Goal: Transaction & Acquisition: Book appointment/travel/reservation

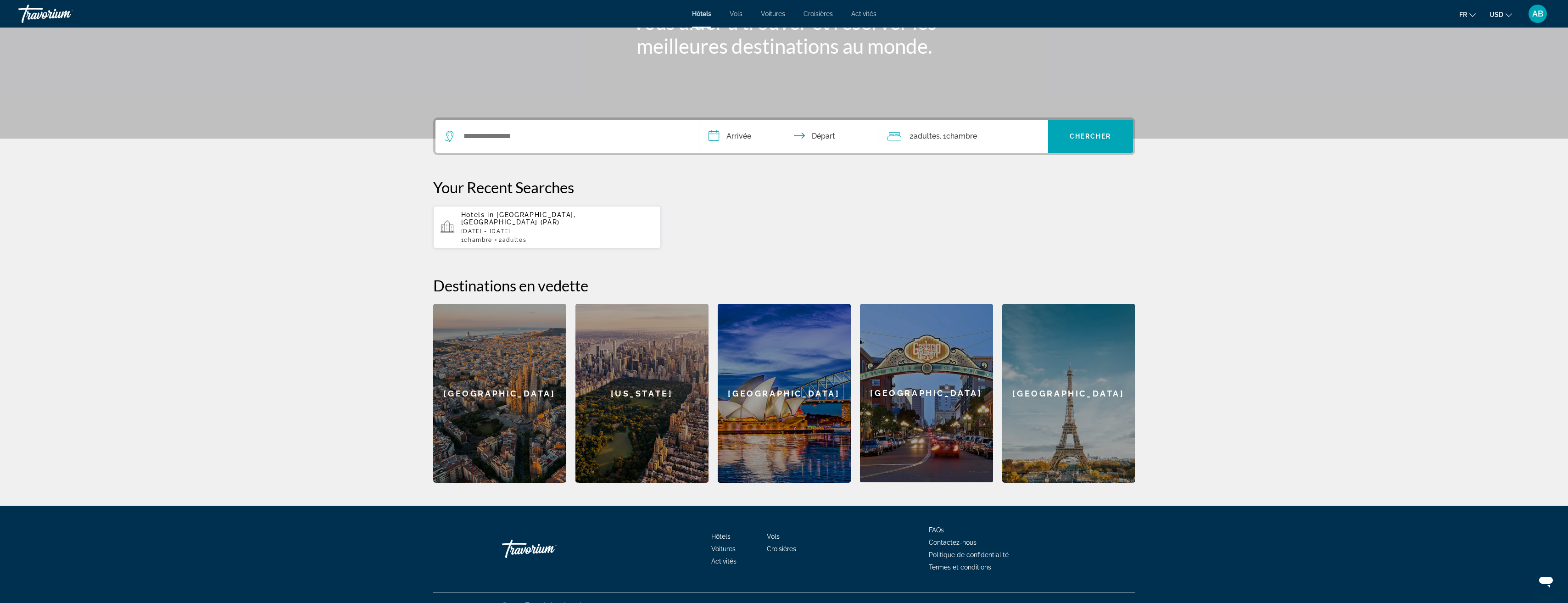
scroll to position [138, 0]
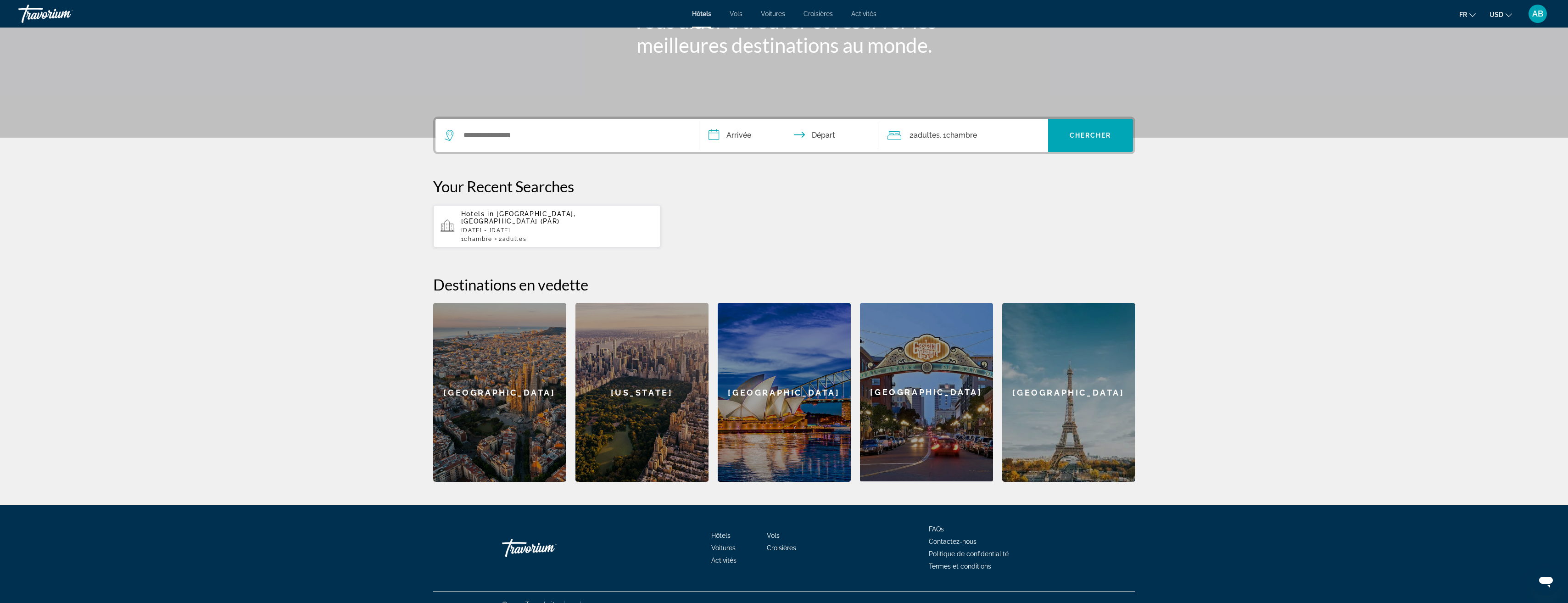
click at [540, 418] on div "[GEOGRAPHIC_DATA]" at bounding box center [500, 392] width 133 height 179
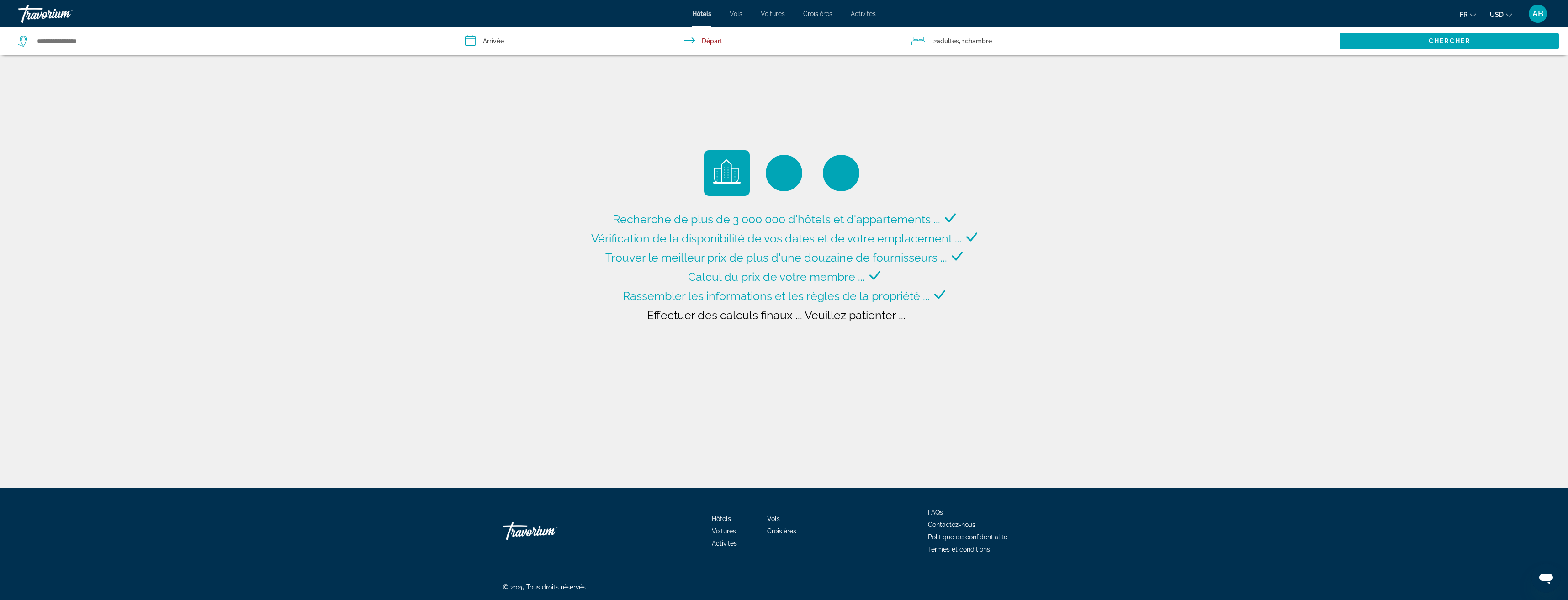
type input "**********"
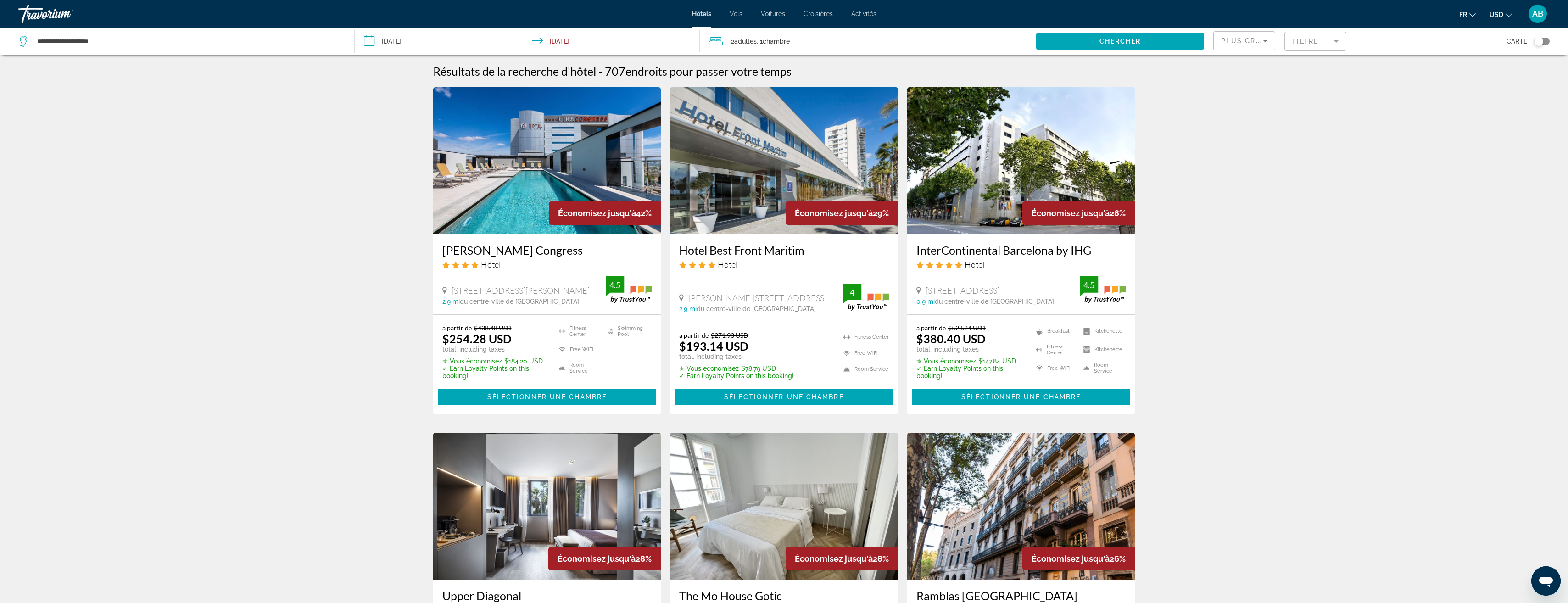
click at [418, 42] on input "**********" at bounding box center [529, 43] width 349 height 31
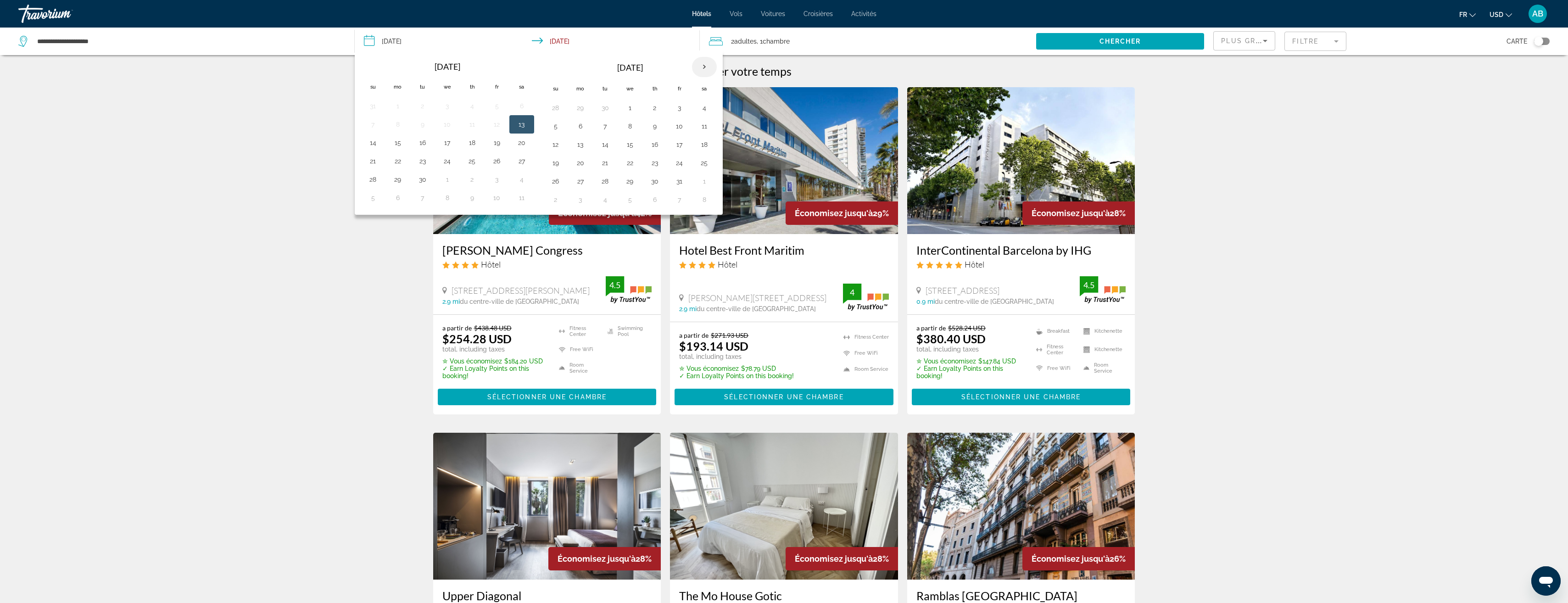
click at [707, 68] on th "Next month" at bounding box center [704, 67] width 25 height 20
click at [705, 65] on th "Next month" at bounding box center [704, 67] width 25 height 20
click at [372, 184] on button "28" at bounding box center [373, 181] width 15 height 13
click at [515, 163] on button "27" at bounding box center [521, 163] width 15 height 13
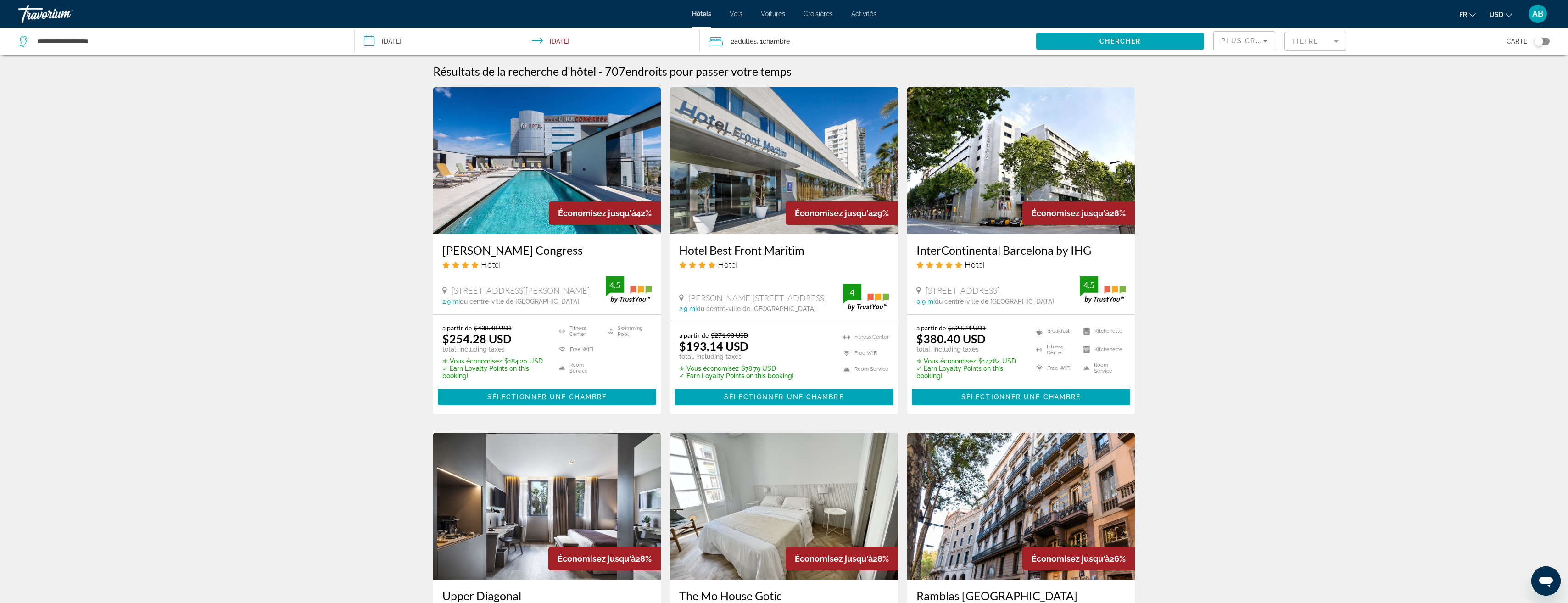
click at [411, 45] on input "**********" at bounding box center [529, 43] width 349 height 31
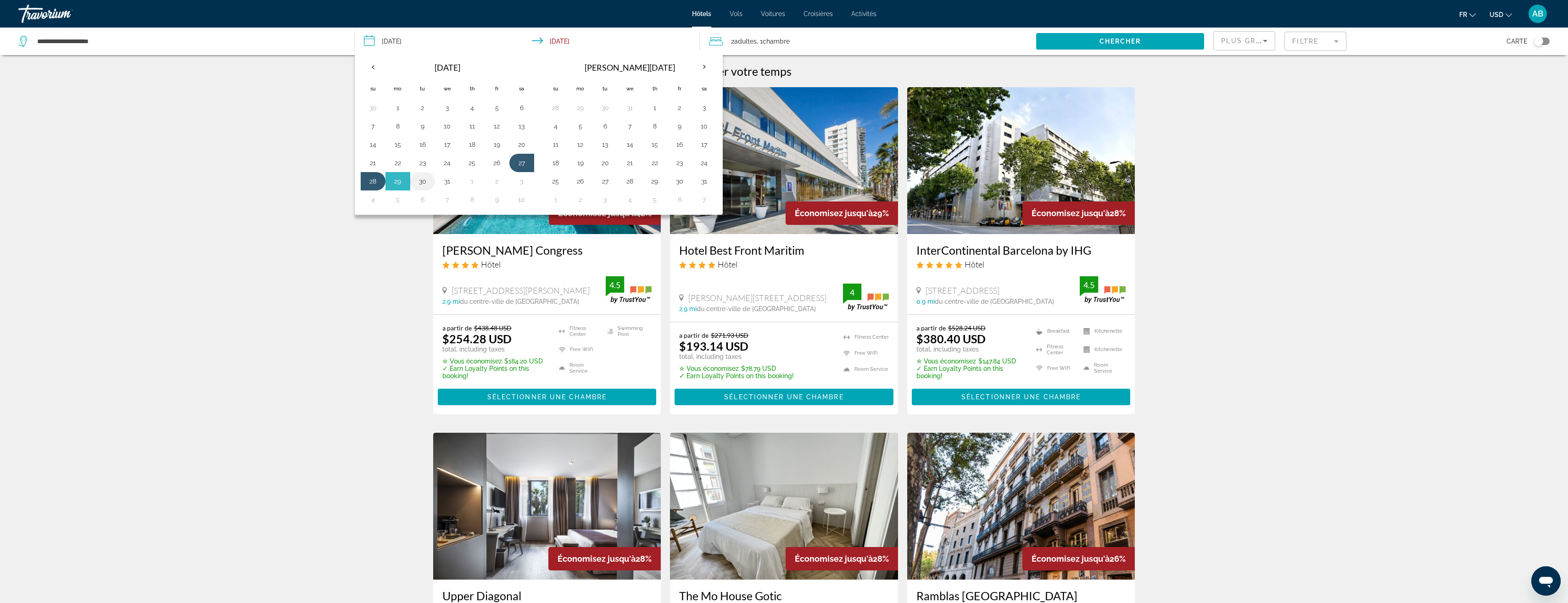
click at [424, 183] on button "30" at bounding box center [422, 181] width 15 height 13
click at [520, 166] on button "27" at bounding box center [521, 163] width 15 height 13
type input "**********"
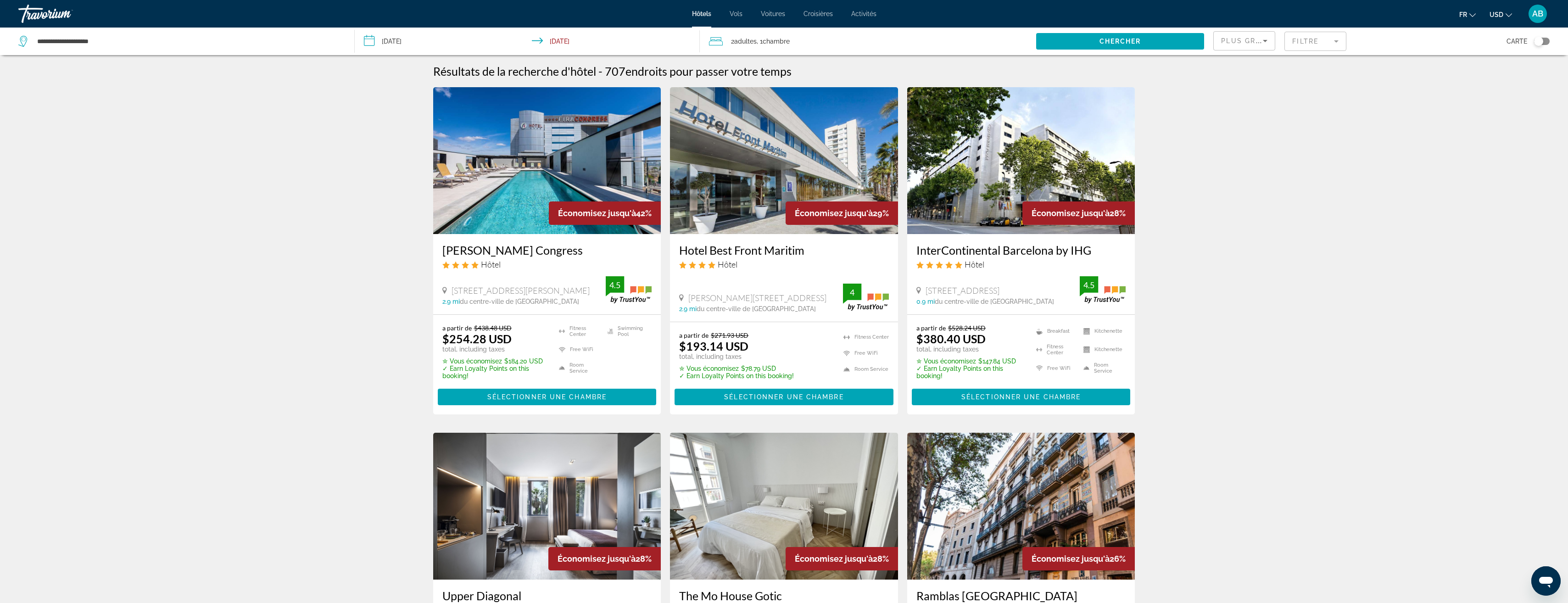
click at [408, 42] on input "**********" at bounding box center [529, 43] width 349 height 31
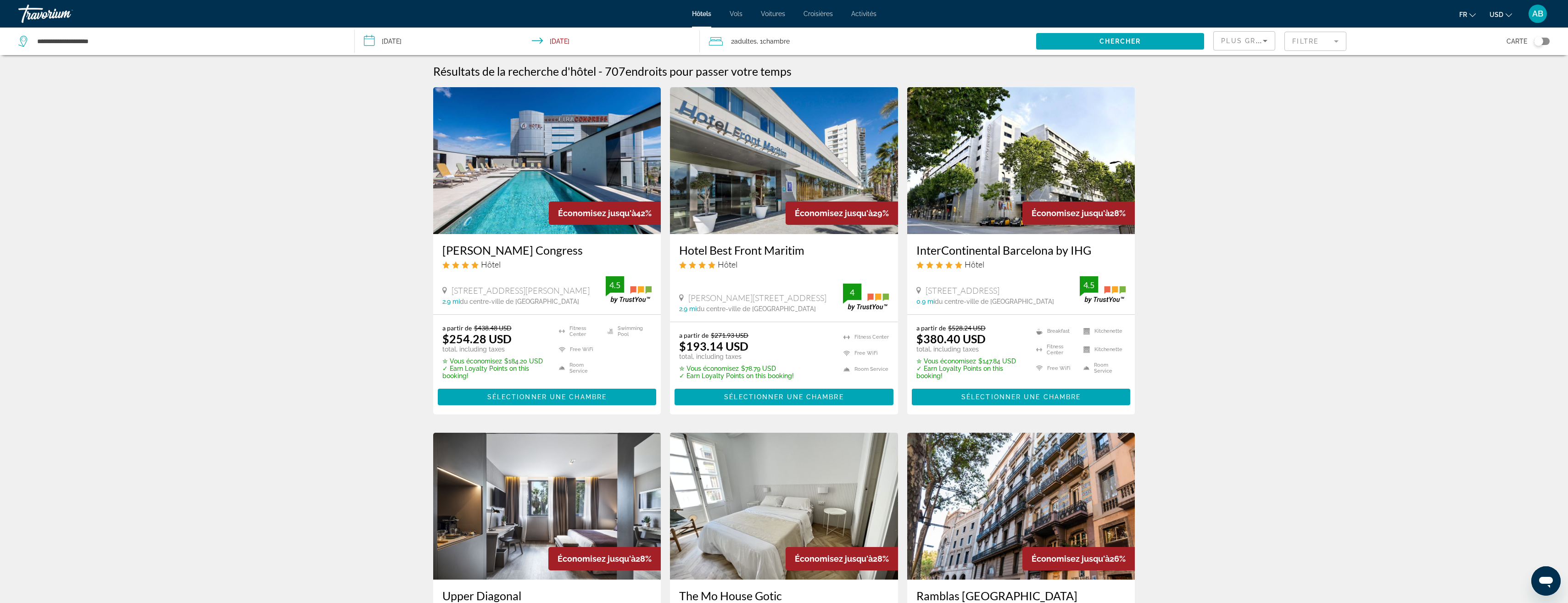
click at [779, 40] on span "Chambre" at bounding box center [776, 42] width 27 height 7
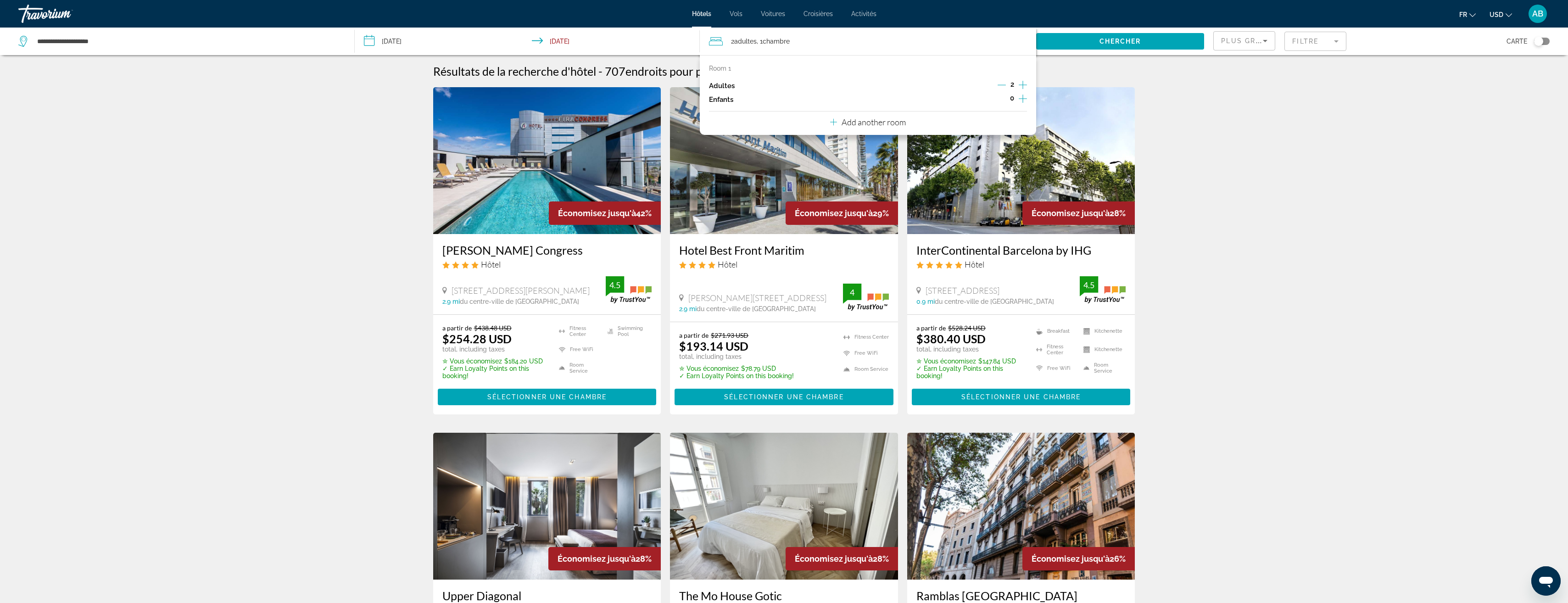
click at [1026, 100] on icon "Increment children" at bounding box center [1023, 98] width 9 height 11
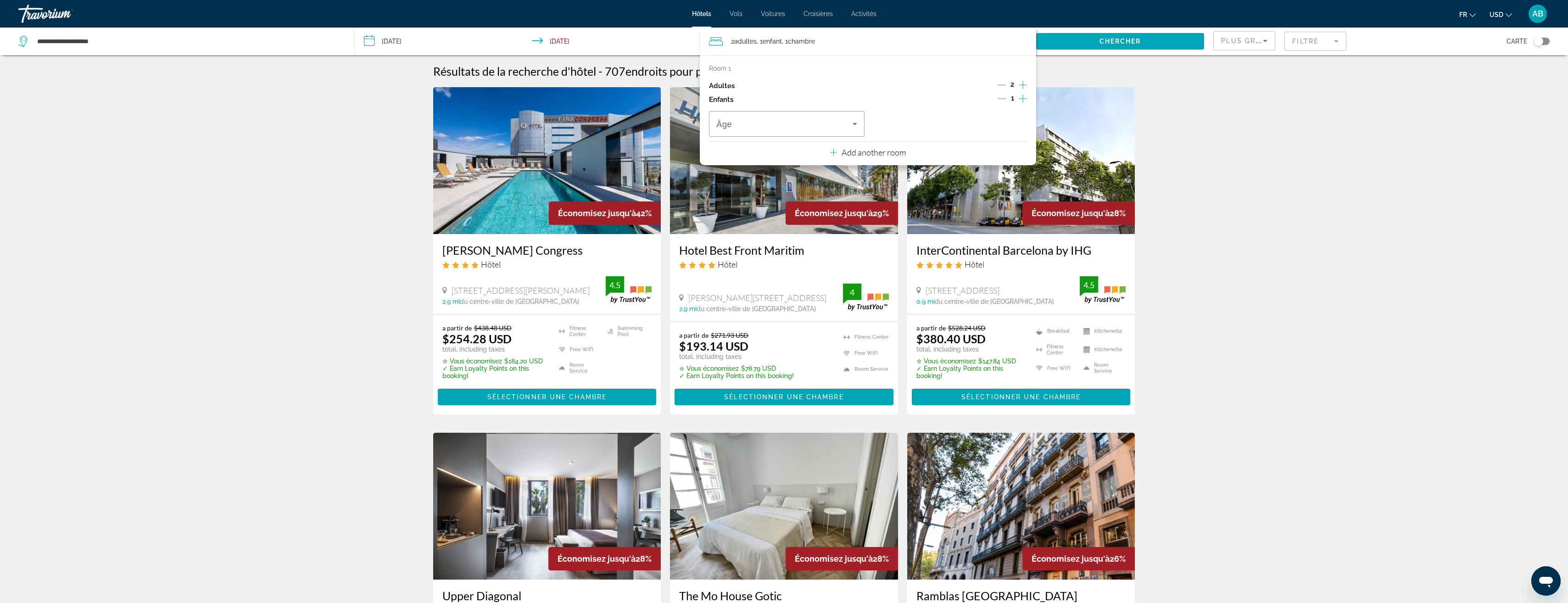
click at [1026, 100] on icon "Increment children" at bounding box center [1023, 98] width 9 height 11
click at [855, 120] on icon "Travelers: 2 adults, 2 children" at bounding box center [855, 124] width 11 height 11
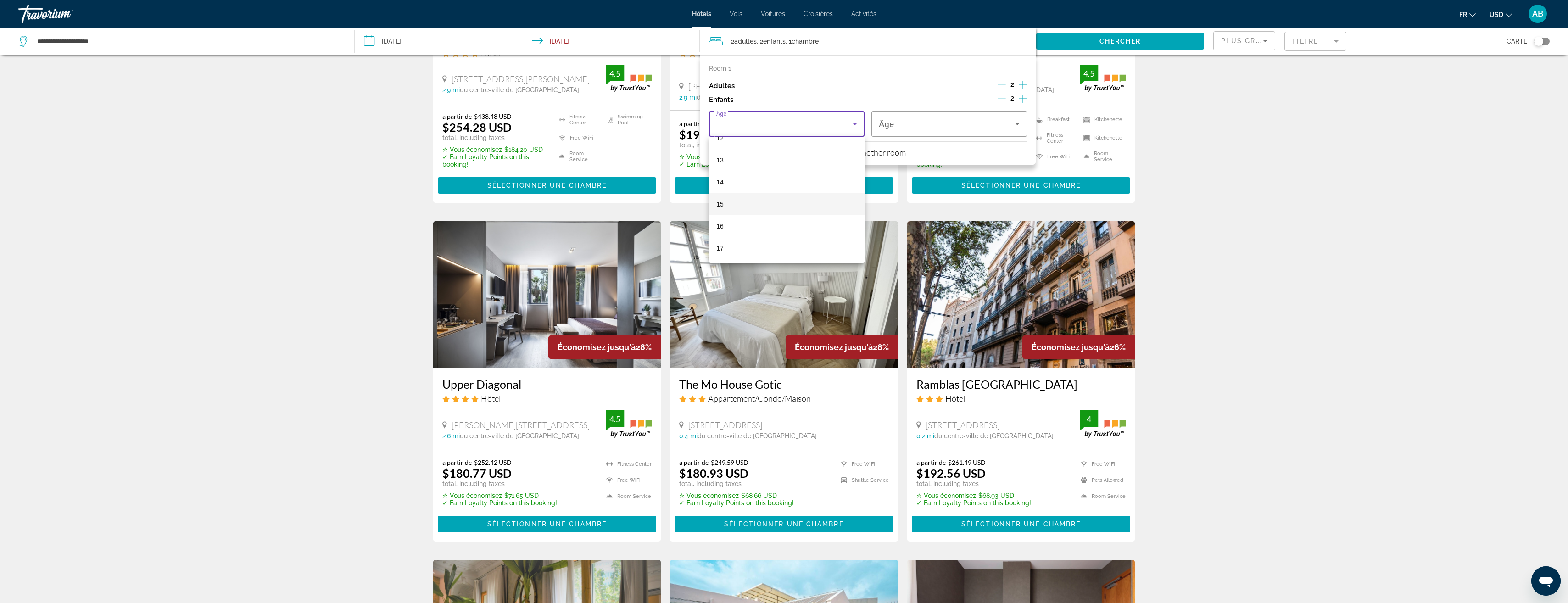
scroll to position [321, 0]
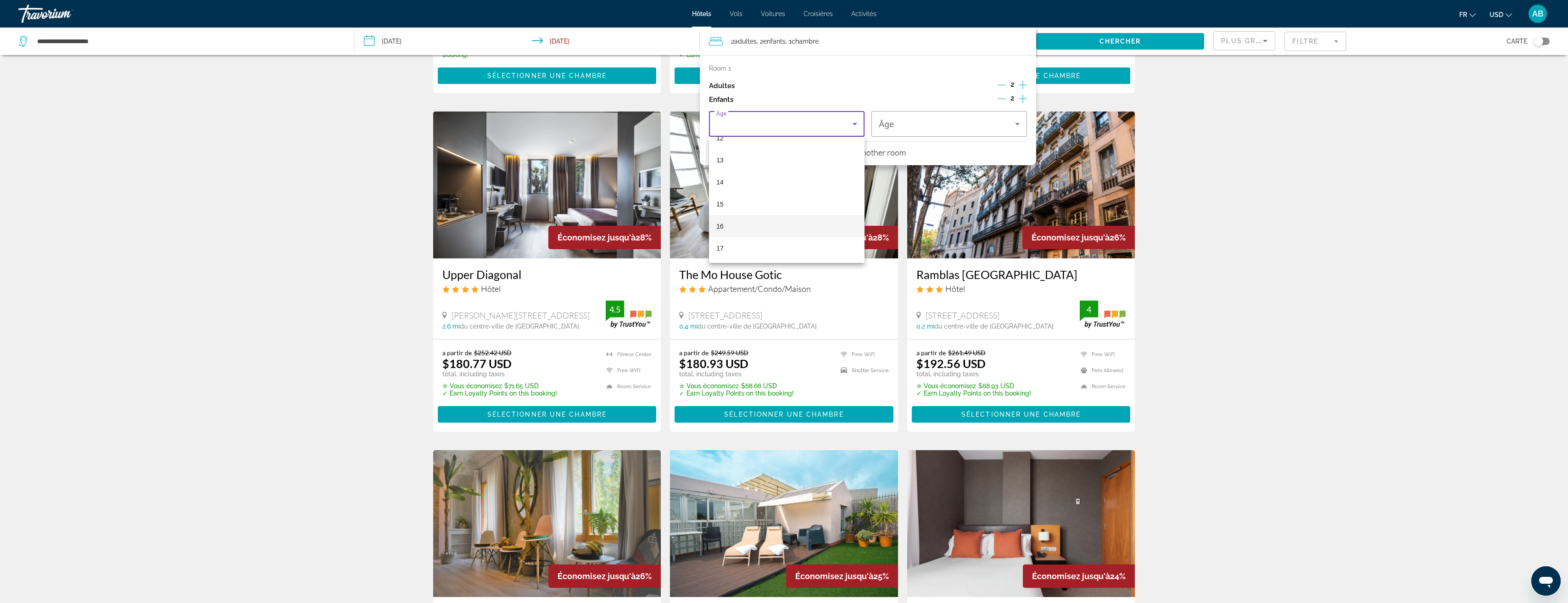
drag, startPoint x: 742, startPoint y: 250, endPoint x: 814, endPoint y: 218, distance: 78.8
click at [744, 250] on mat-option "17" at bounding box center [787, 248] width 155 height 22
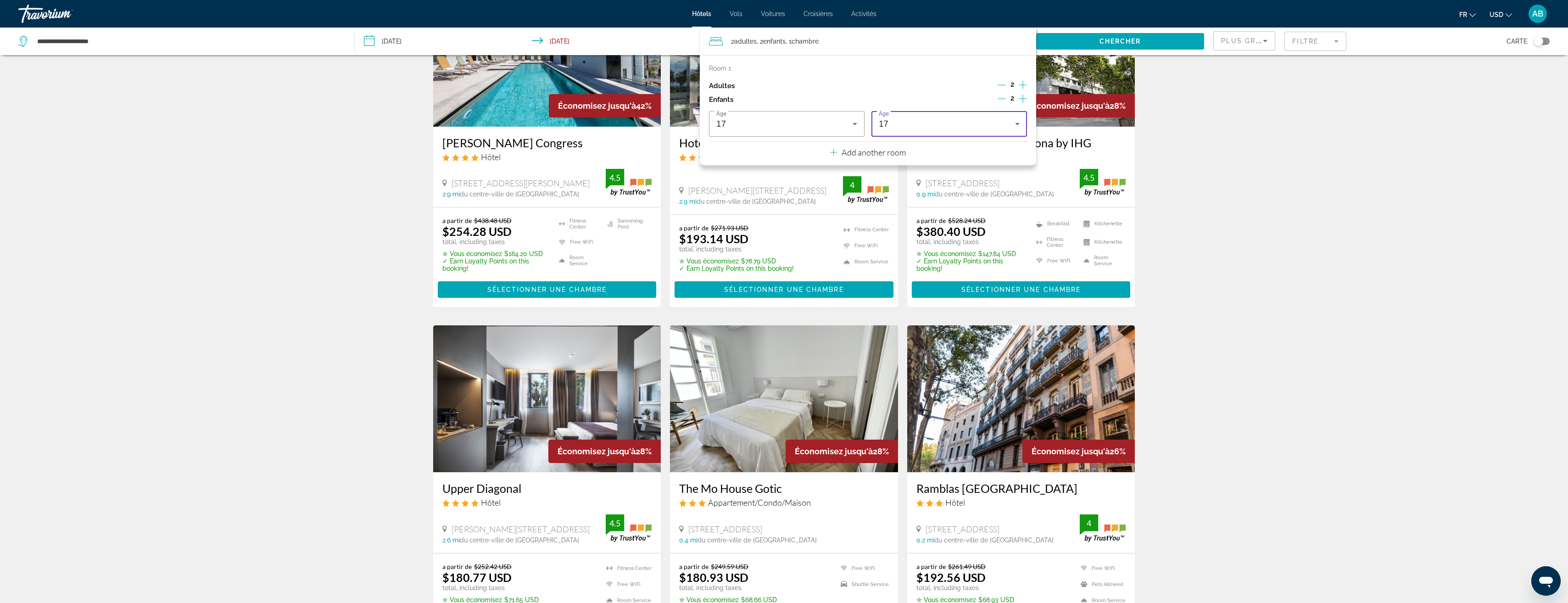
scroll to position [92, 0]
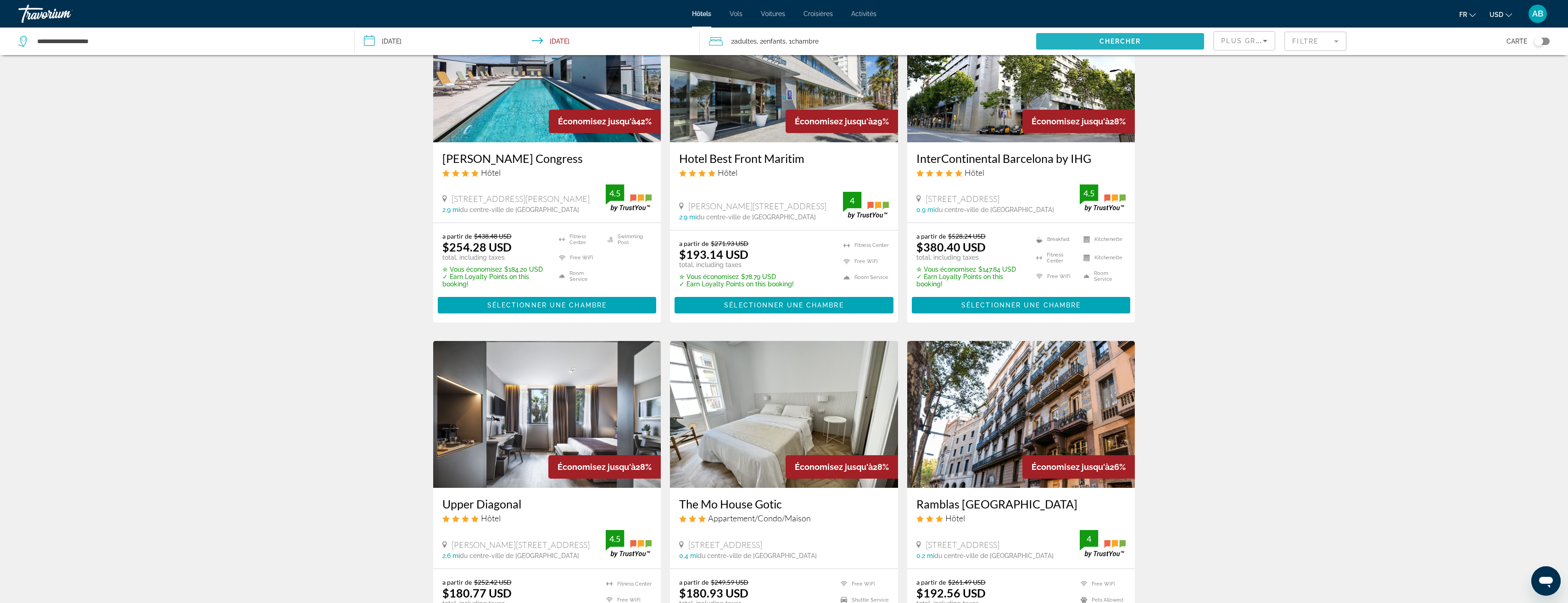
click at [1069, 45] on span "Search widget" at bounding box center [1120, 42] width 168 height 22
click at [1092, 45] on span "Search widget" at bounding box center [1120, 42] width 168 height 22
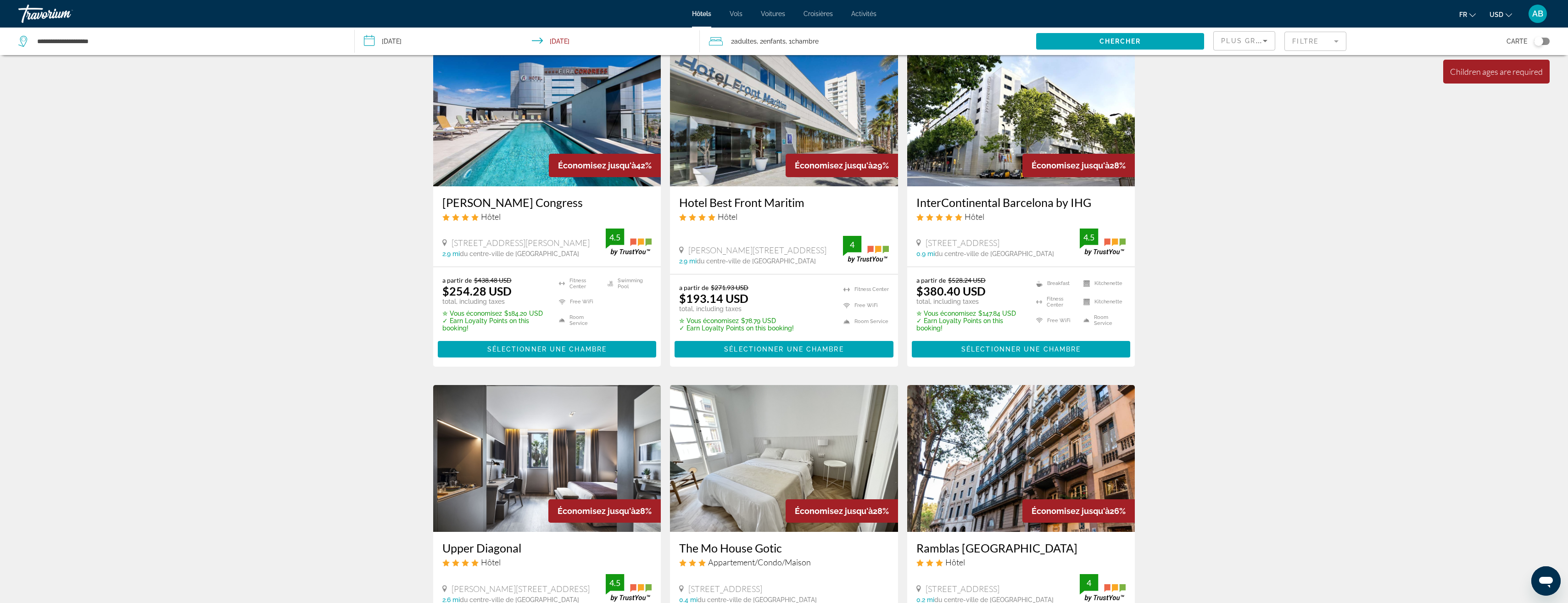
scroll to position [0, 0]
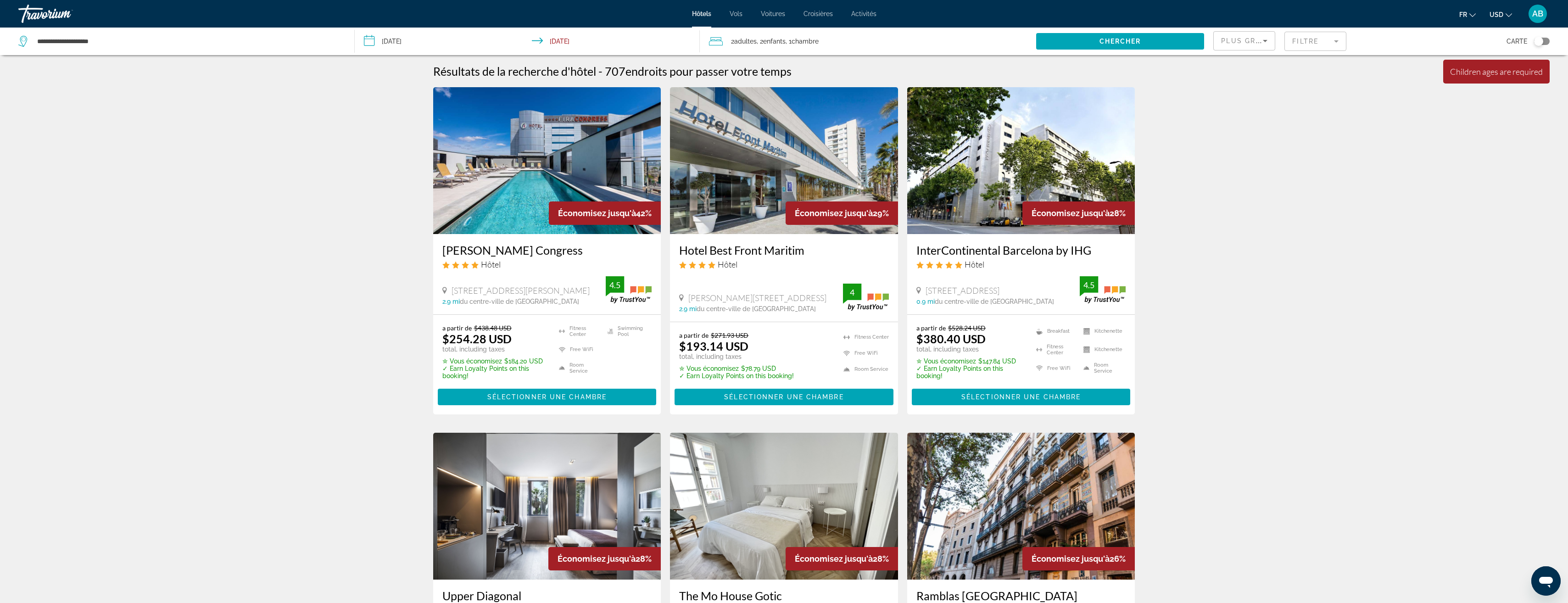
click at [1500, 16] on span "USD" at bounding box center [1496, 15] width 14 height 7
click at [1490, 86] on button "EUR (€)" at bounding box center [1482, 84] width 45 height 12
click at [539, 402] on span "Main content" at bounding box center [547, 397] width 219 height 22
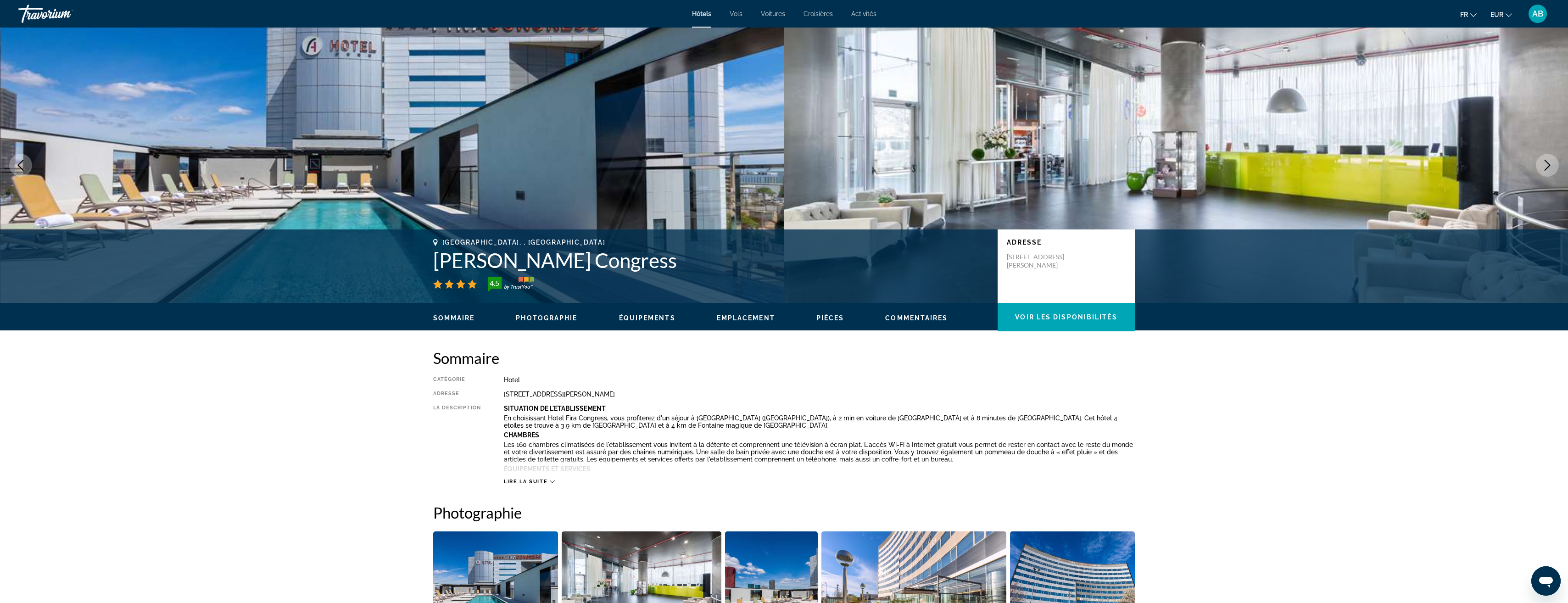
click at [547, 313] on ul "Sommaire Photographie Équipements Emplacement Pièces Commentaires Voir les disp…" at bounding box center [784, 317] width 702 height 10
click at [547, 320] on span "Photographie" at bounding box center [547, 318] width 62 height 7
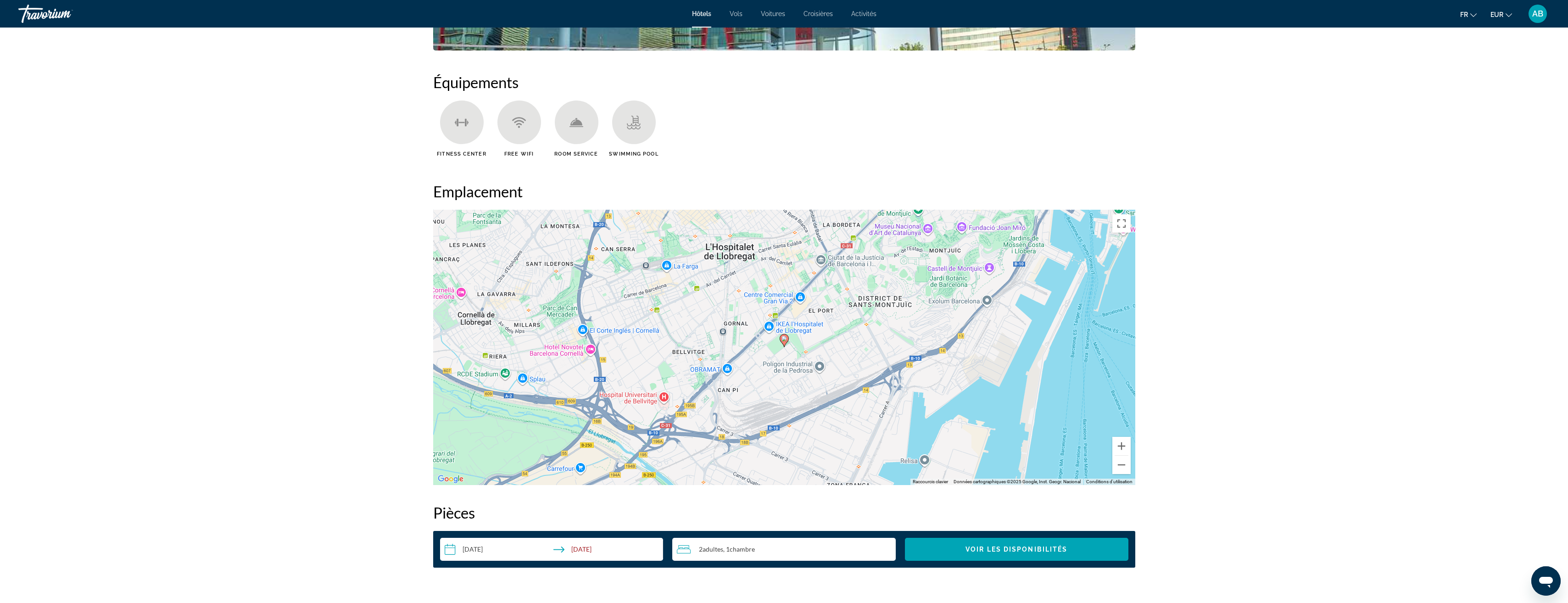
scroll to position [724, 0]
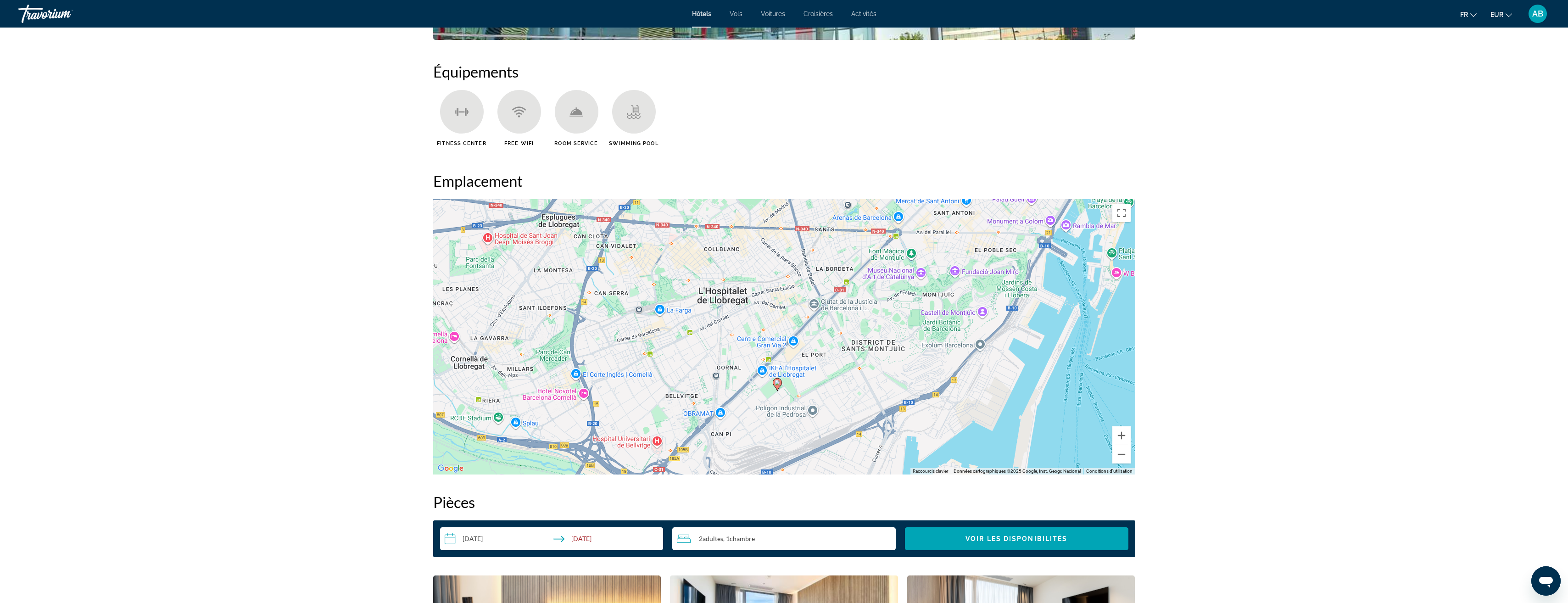
drag, startPoint x: 1004, startPoint y: 340, endPoint x: 997, endPoint y: 396, distance: 56.4
click at [997, 396] on div "Pour activer le glissement avec le clavier, appuyez sur Alt+Entrée. Une fois ce…" at bounding box center [784, 337] width 702 height 275
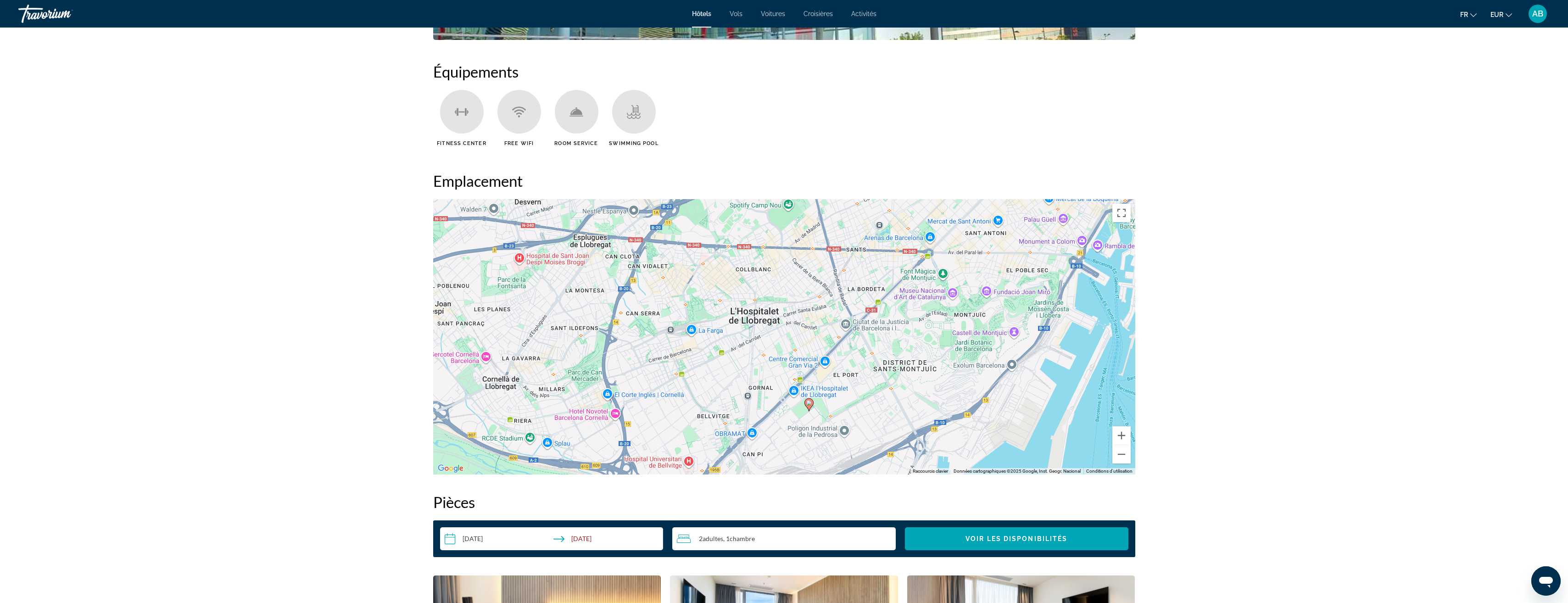
drag, startPoint x: 790, startPoint y: 321, endPoint x: 822, endPoint y: 342, distance: 38.3
click at [822, 342] on div "Pour activer le glissement avec le clavier, appuyez sur Alt+Entrée. Une fois ce…" at bounding box center [784, 337] width 702 height 275
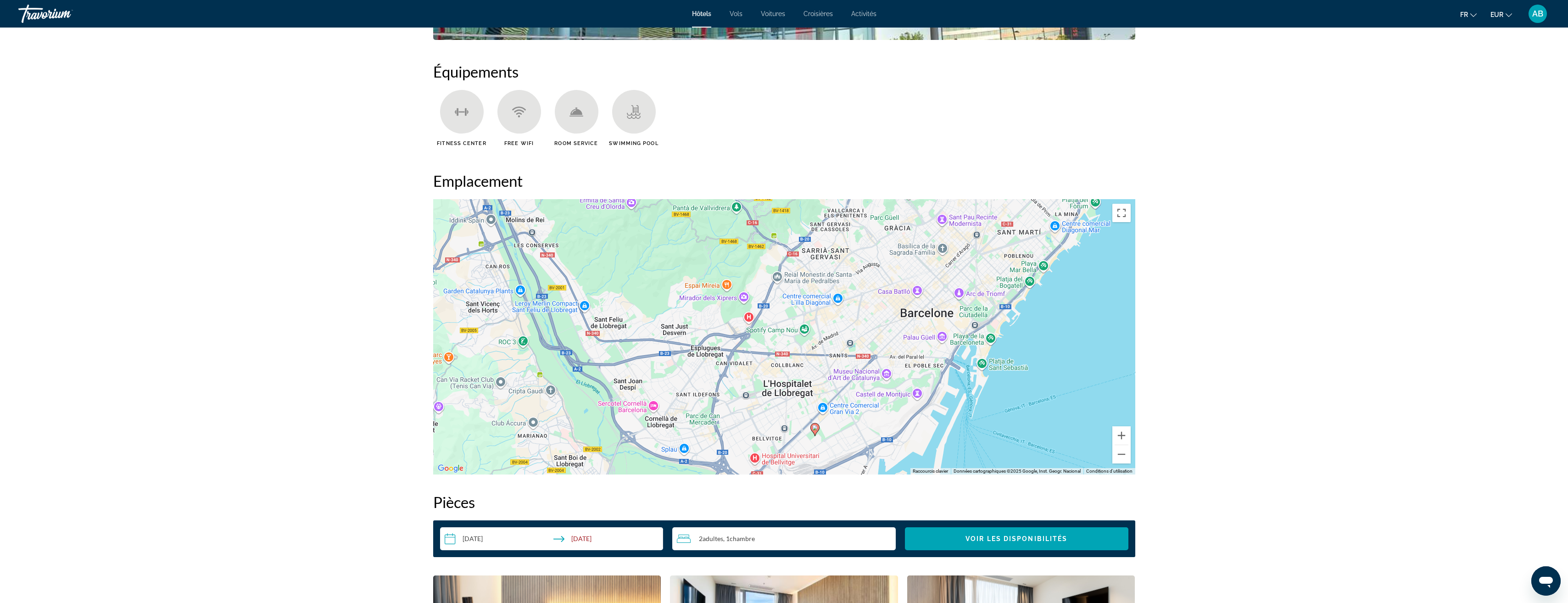
drag, startPoint x: 818, startPoint y: 303, endPoint x: 808, endPoint y: 368, distance: 65.8
click at [808, 368] on div "Pour activer le glissement avec le clavier, appuyez sur Alt+Entrée. Une fois ce…" at bounding box center [784, 337] width 702 height 275
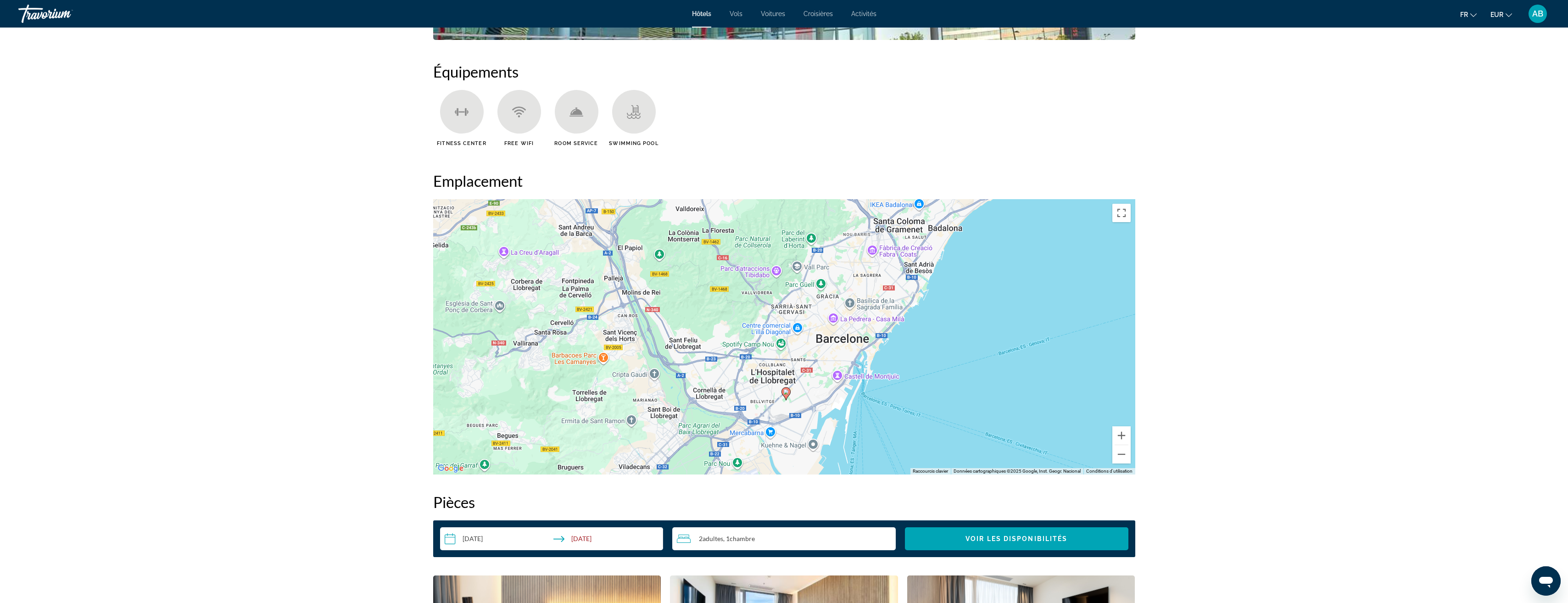
click at [941, 309] on div "Pour activer le glissement avec le clavier, appuyez sur Alt+Entrée. Une fois ce…" at bounding box center [784, 337] width 702 height 275
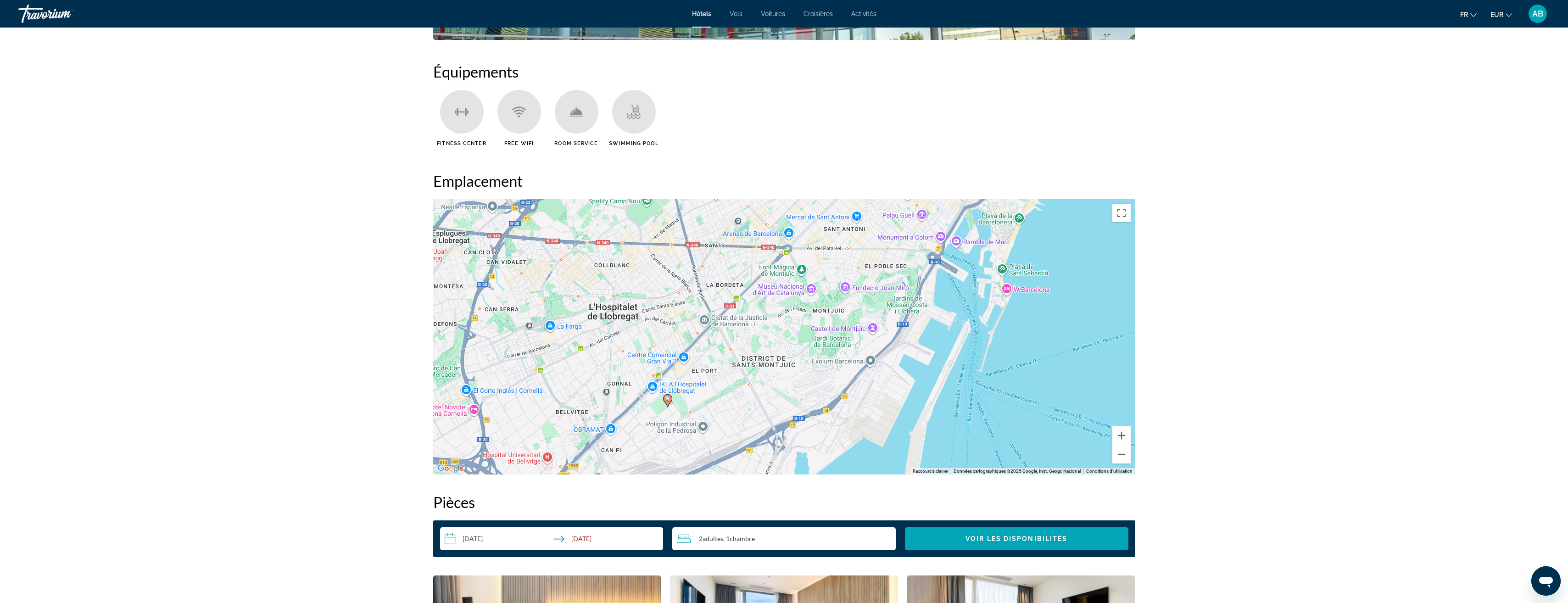
drag, startPoint x: 851, startPoint y: 367, endPoint x: 782, endPoint y: 393, distance: 73.7
click at [782, 393] on div "Pour activer le glissement avec le clavier, appuyez sur Alt+Entrée. Une fois ce…" at bounding box center [784, 337] width 702 height 275
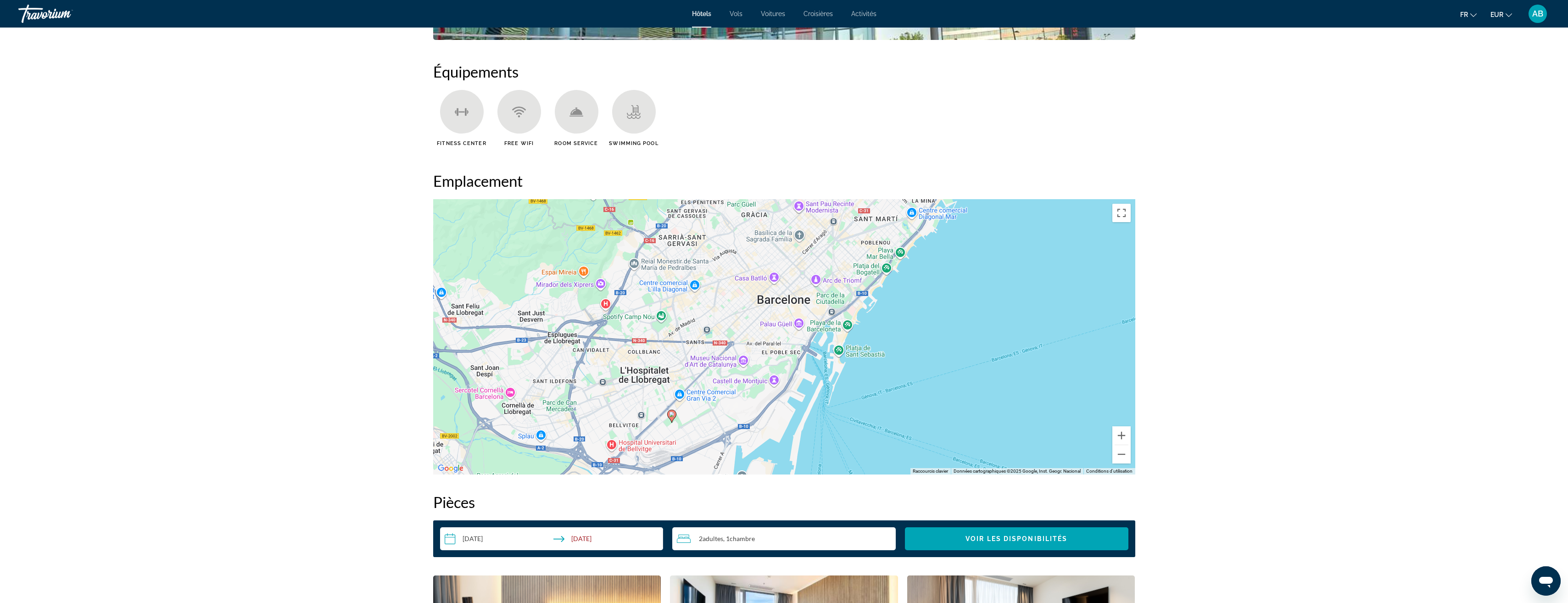
drag, startPoint x: 751, startPoint y: 364, endPoint x: 736, endPoint y: 378, distance: 20.5
click at [736, 378] on div "Pour activer le glissement avec le clavier, appuyez sur Alt+Entrée. Une fois ce…" at bounding box center [784, 337] width 702 height 275
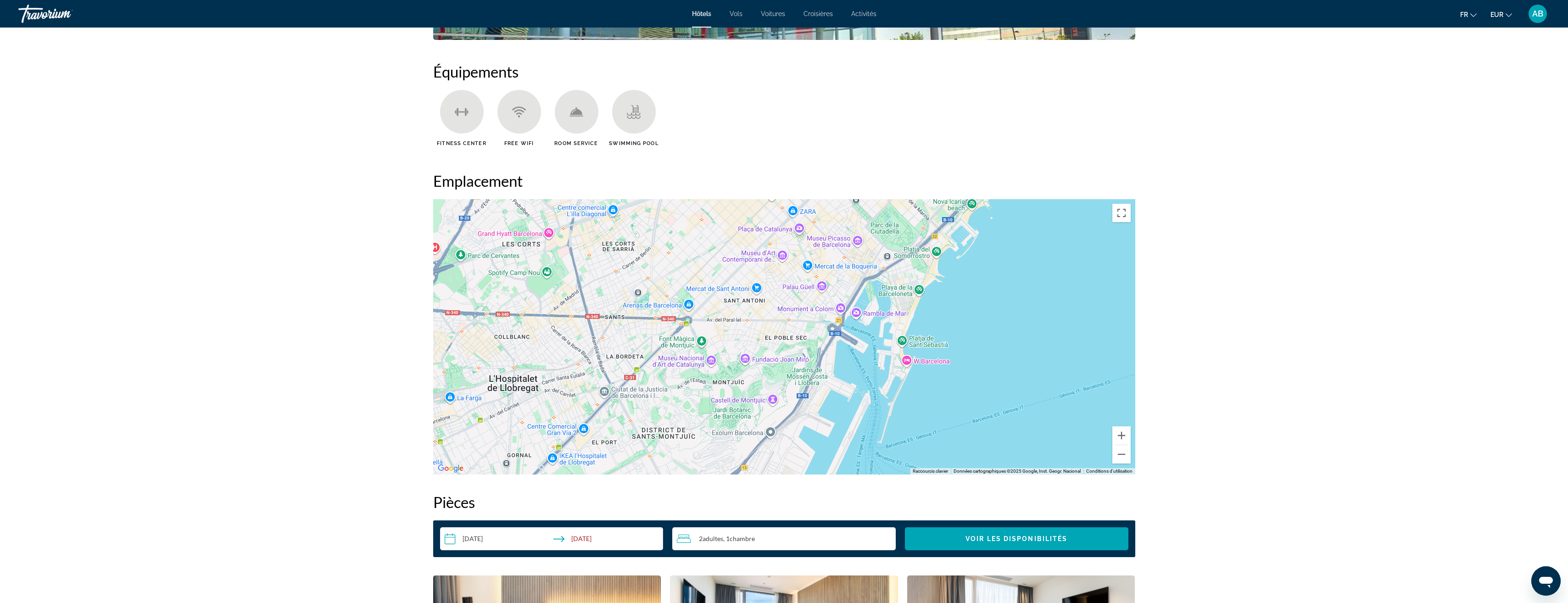
drag, startPoint x: 817, startPoint y: 285, endPoint x: 834, endPoint y: 183, distance: 103.4
click at [834, 183] on div "Emplacement Pour parcourir la carte en mode tactile, appuyez deux fois dessus e…" at bounding box center [784, 323] width 702 height 303
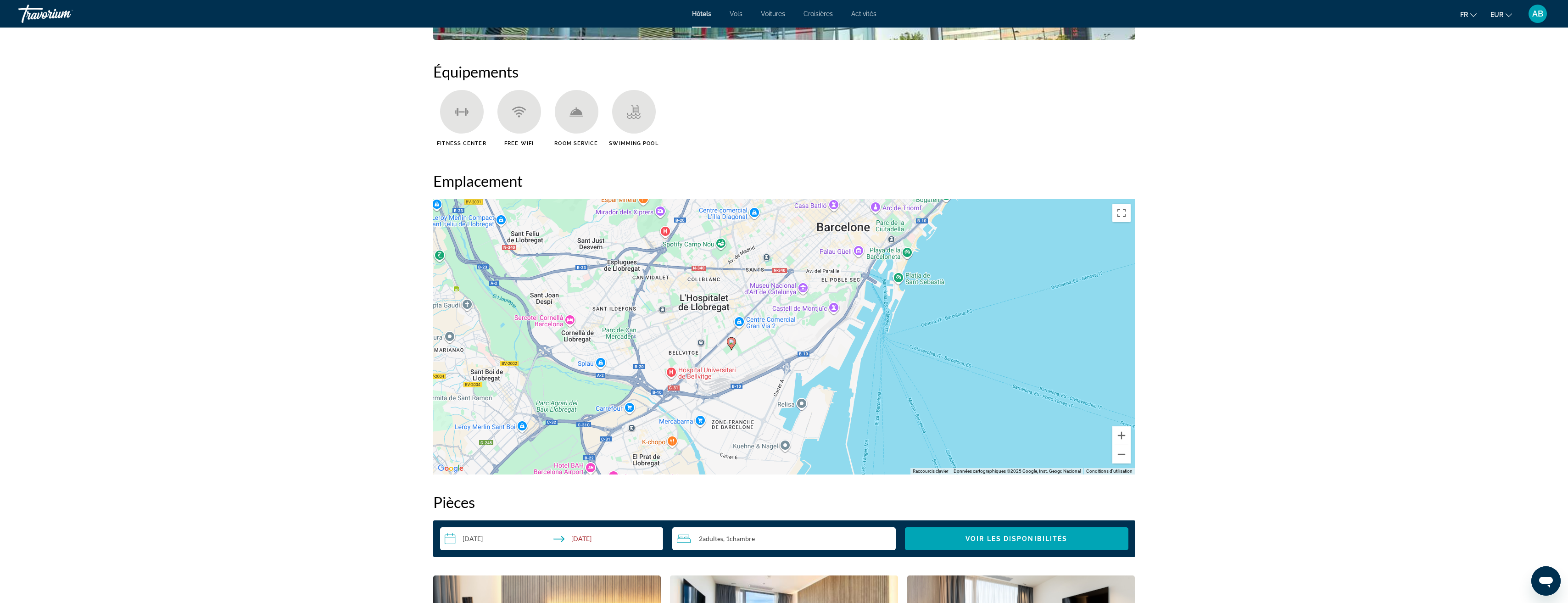
drag, startPoint x: 843, startPoint y: 347, endPoint x: 861, endPoint y: 341, distance: 19.0
click at [861, 341] on div "Pour activer le glissement avec le clavier, appuyez sur Alt+Entrée. Une fois ce…" at bounding box center [784, 337] width 702 height 275
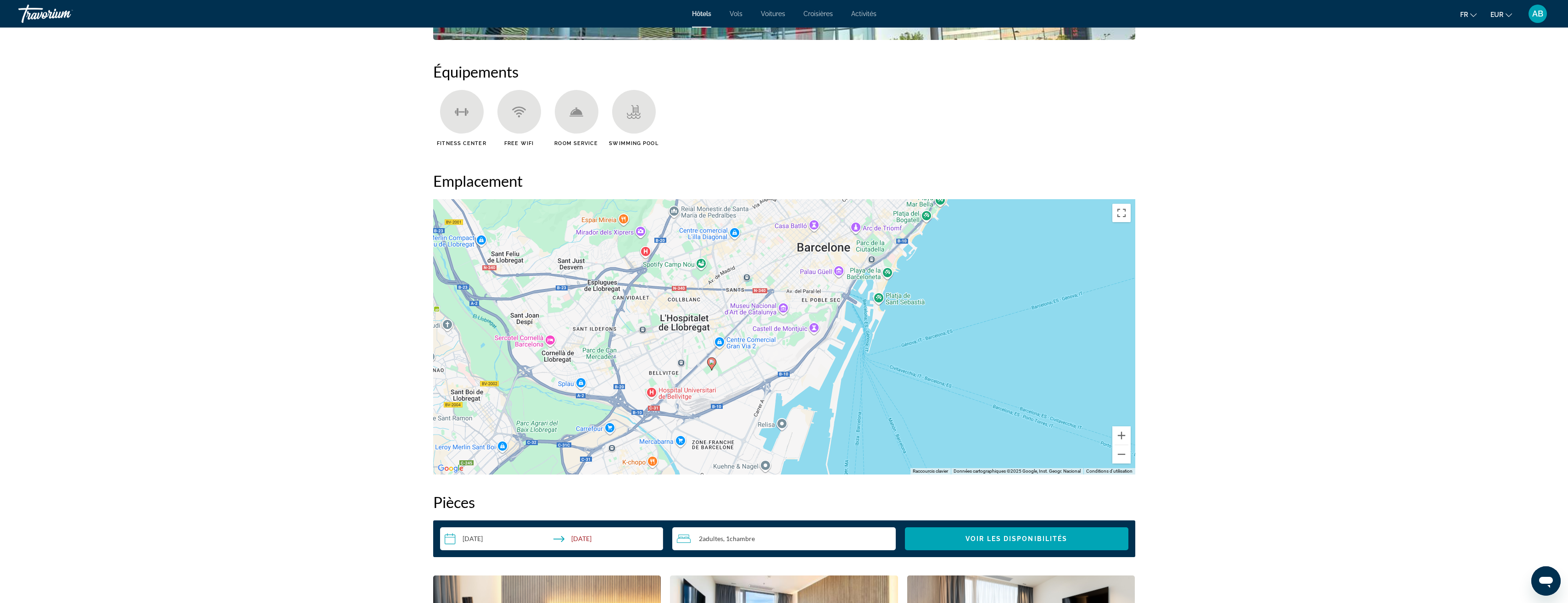
drag, startPoint x: 859, startPoint y: 262, endPoint x: 837, endPoint y: 284, distance: 31.1
click at [837, 284] on div "Pour activer le glissement avec le clavier, appuyez sur Alt+Entrée. Une fois ce…" at bounding box center [784, 337] width 702 height 275
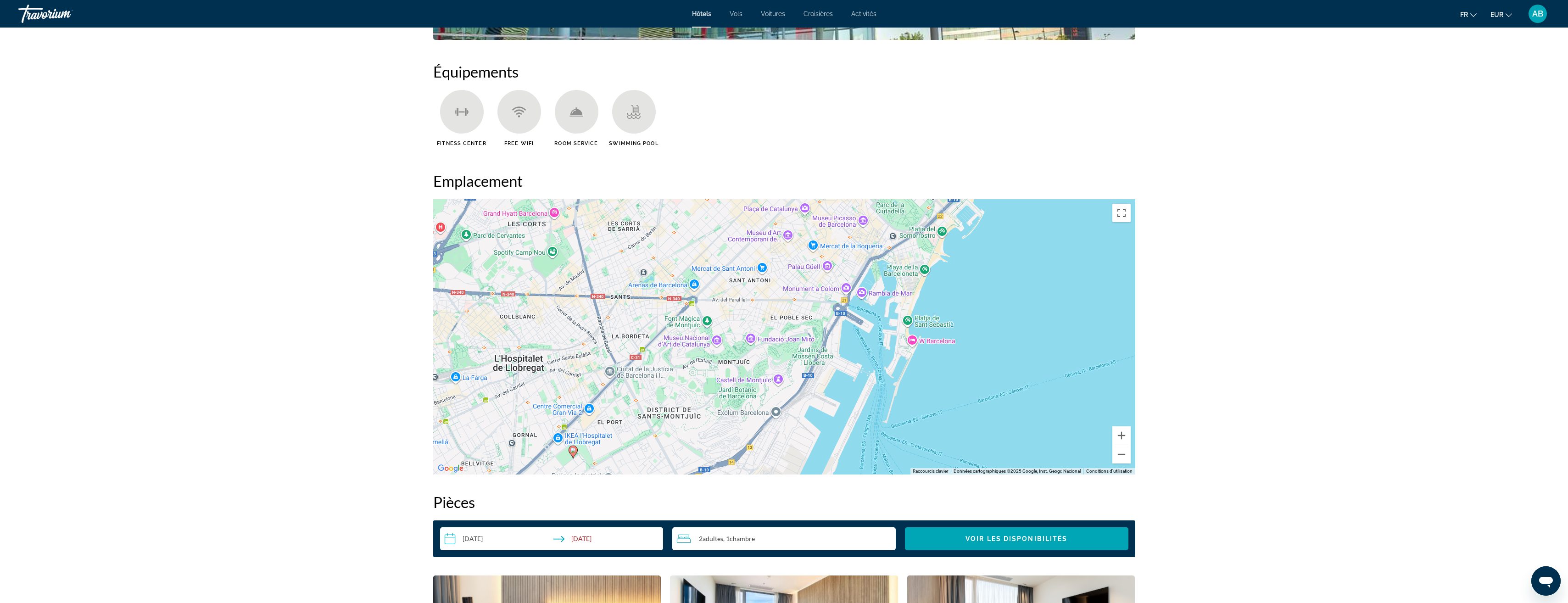
drag, startPoint x: 851, startPoint y: 310, endPoint x: 862, endPoint y: 286, distance: 26.4
click at [862, 286] on div "Pour activer le glissement avec le clavier, appuyez sur Alt+Entrée. Une fois ce…" at bounding box center [784, 337] width 702 height 275
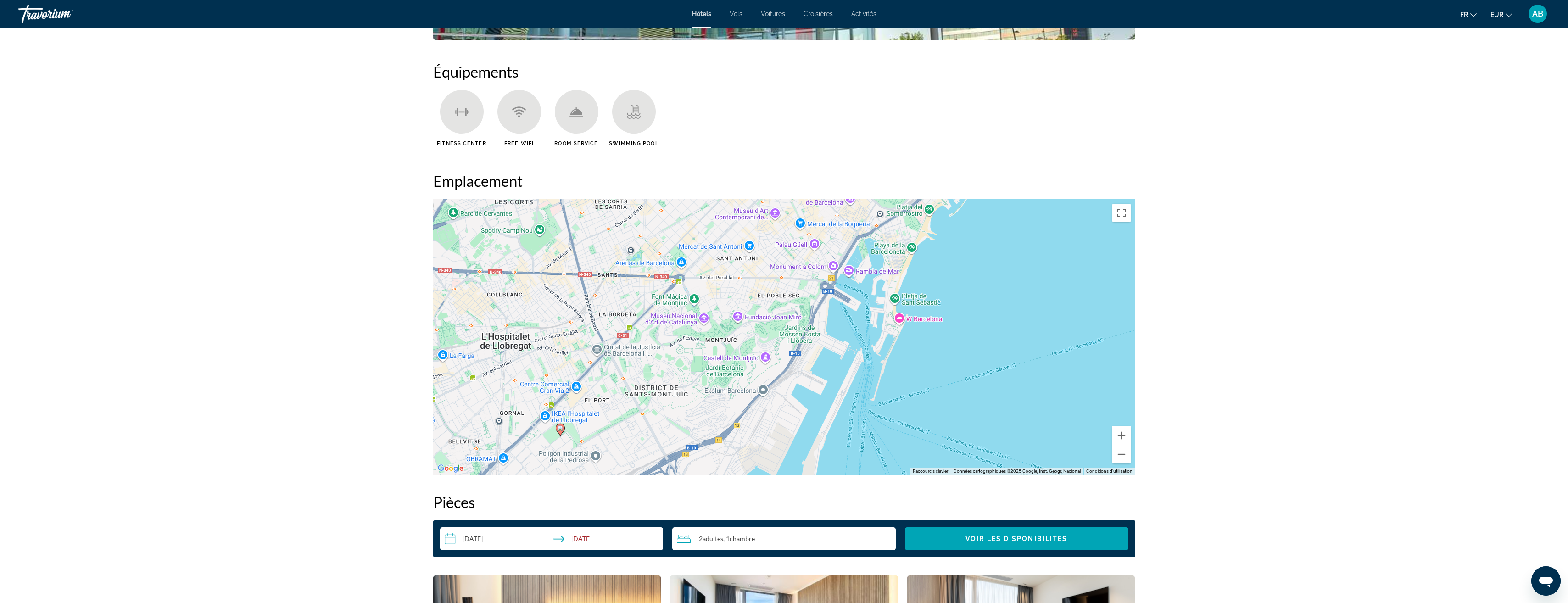
drag, startPoint x: 632, startPoint y: 382, endPoint x: 627, endPoint y: 374, distance: 9.4
click at [627, 374] on div "Pour activer le glissement avec le clavier, appuyez sur Alt+Entrée. Une fois ce…" at bounding box center [784, 337] width 702 height 275
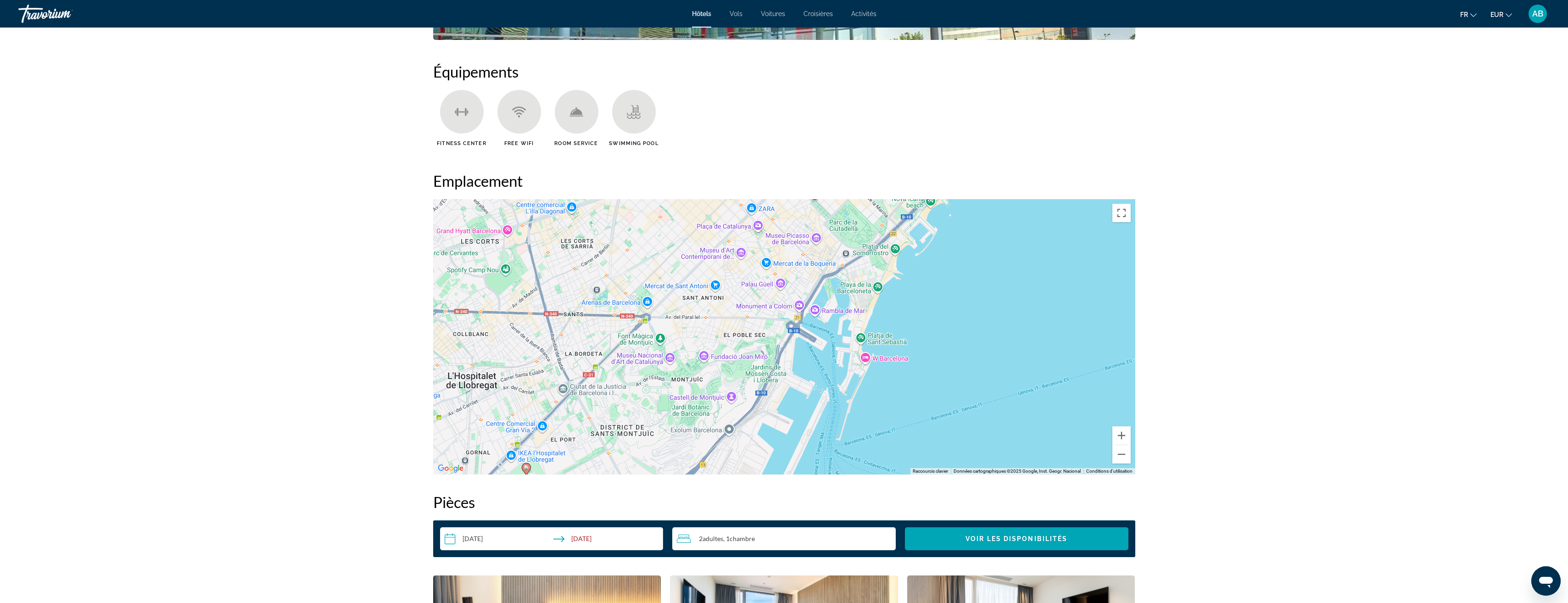
drag, startPoint x: 833, startPoint y: 257, endPoint x: 800, endPoint y: 297, distance: 51.9
click at [800, 297] on div "Pour activer le glissement avec le clavier, appuyez sur Alt+Entrée. Une fois ce…" at bounding box center [784, 337] width 702 height 275
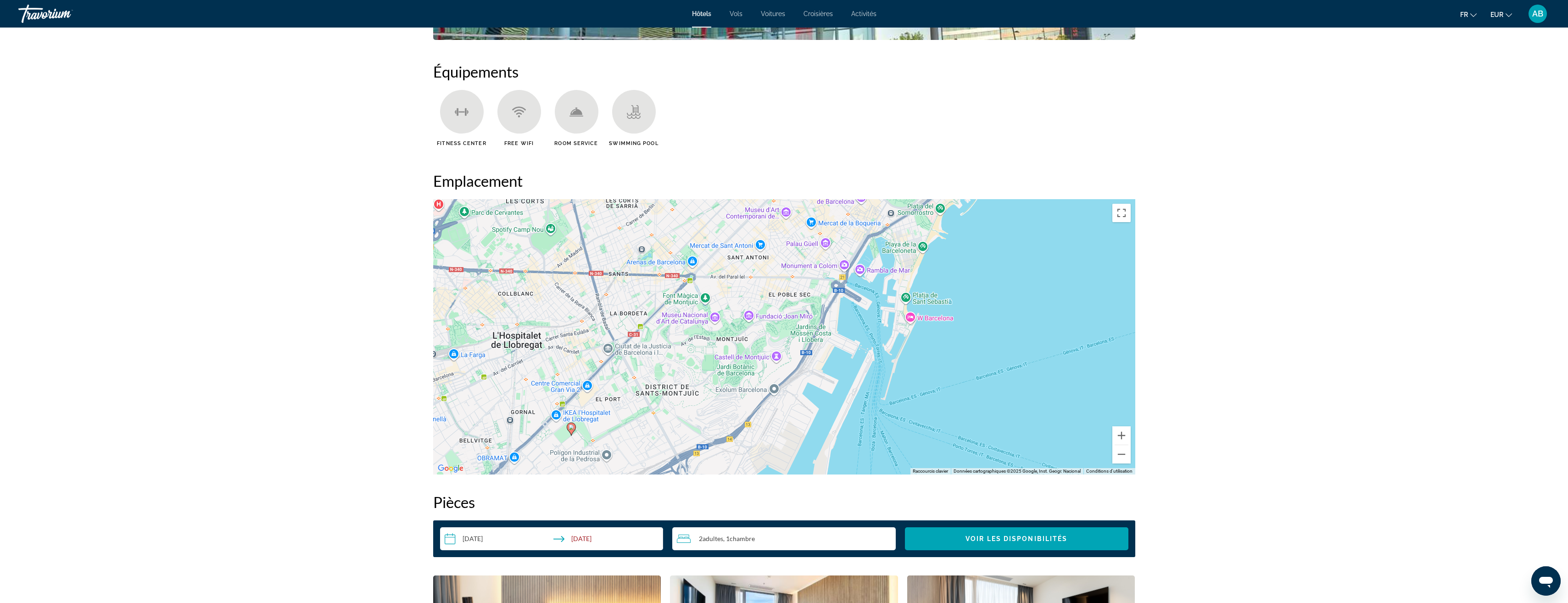
drag, startPoint x: 830, startPoint y: 274, endPoint x: 877, endPoint y: 232, distance: 63.0
click at [877, 232] on div "Pour activer le glissement avec le clavier, appuyez sur Alt+Entrée. Une fois ce…" at bounding box center [784, 337] width 702 height 275
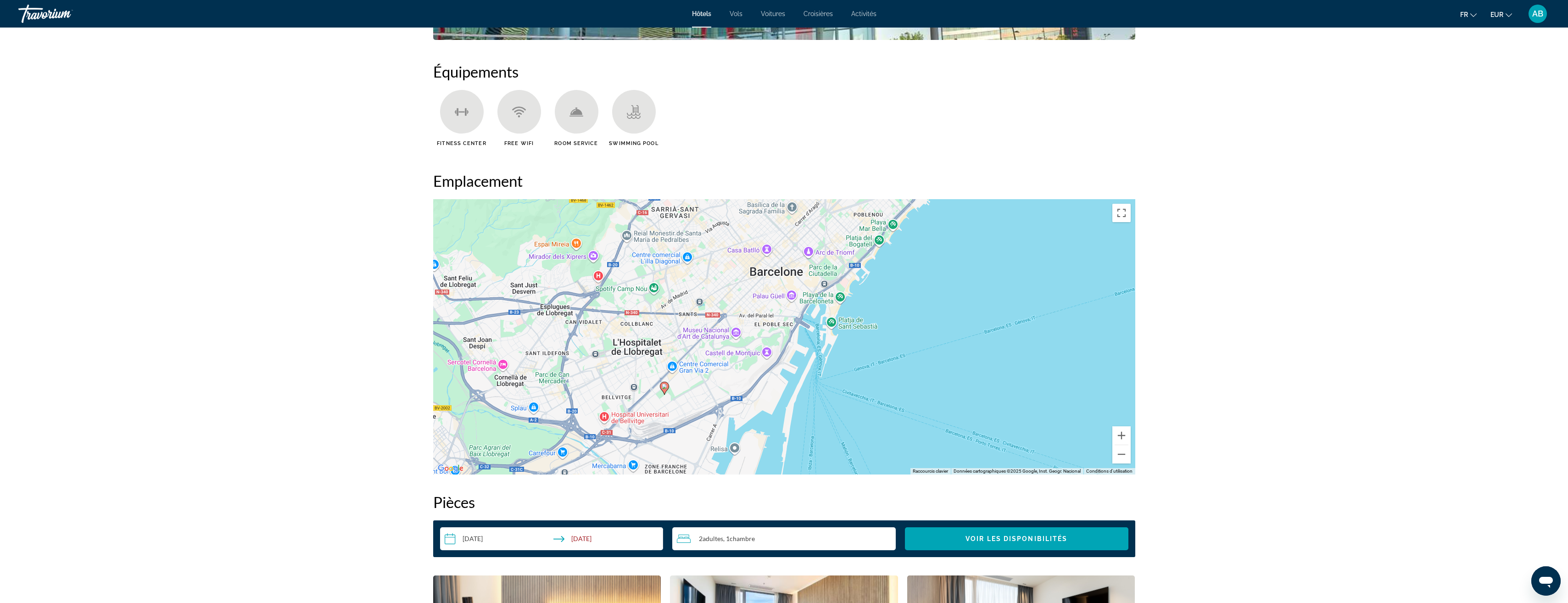
click at [744, 380] on div "Pour activer le glissement avec le clavier, appuyez sur Alt+Entrée. Une fois ce…" at bounding box center [784, 337] width 702 height 275
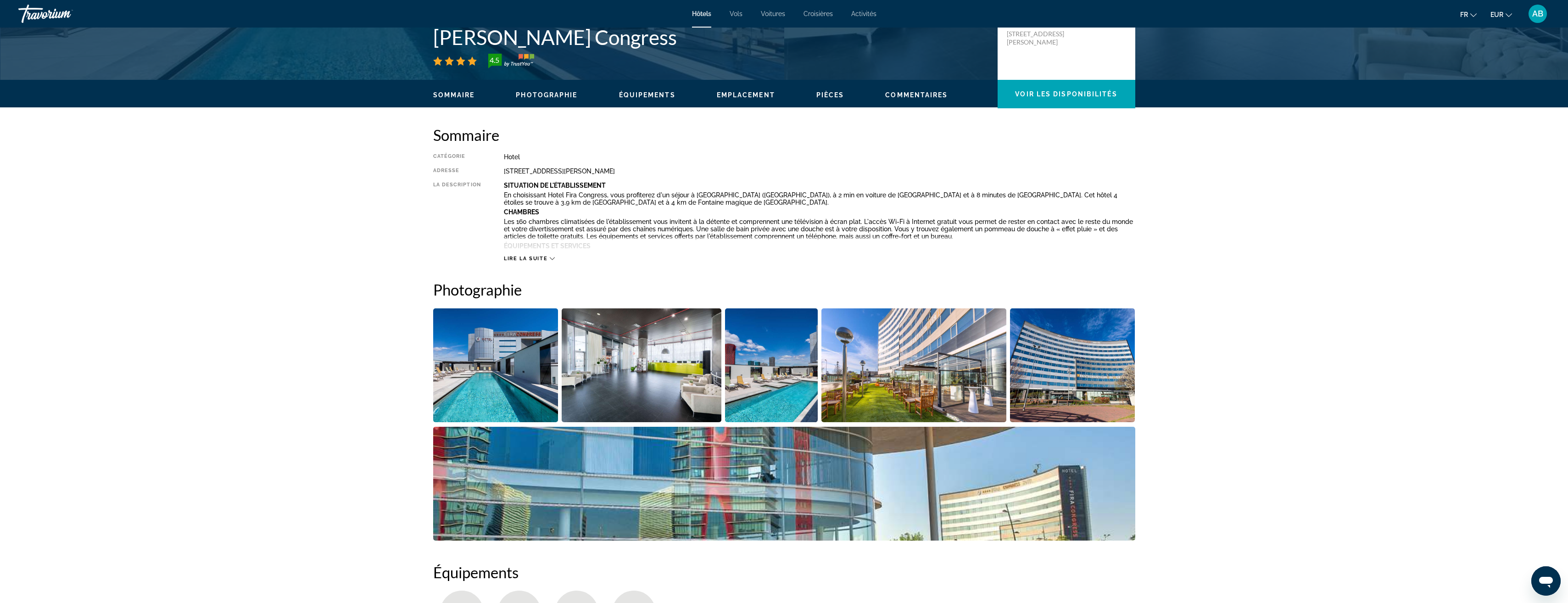
scroll to position [219, 0]
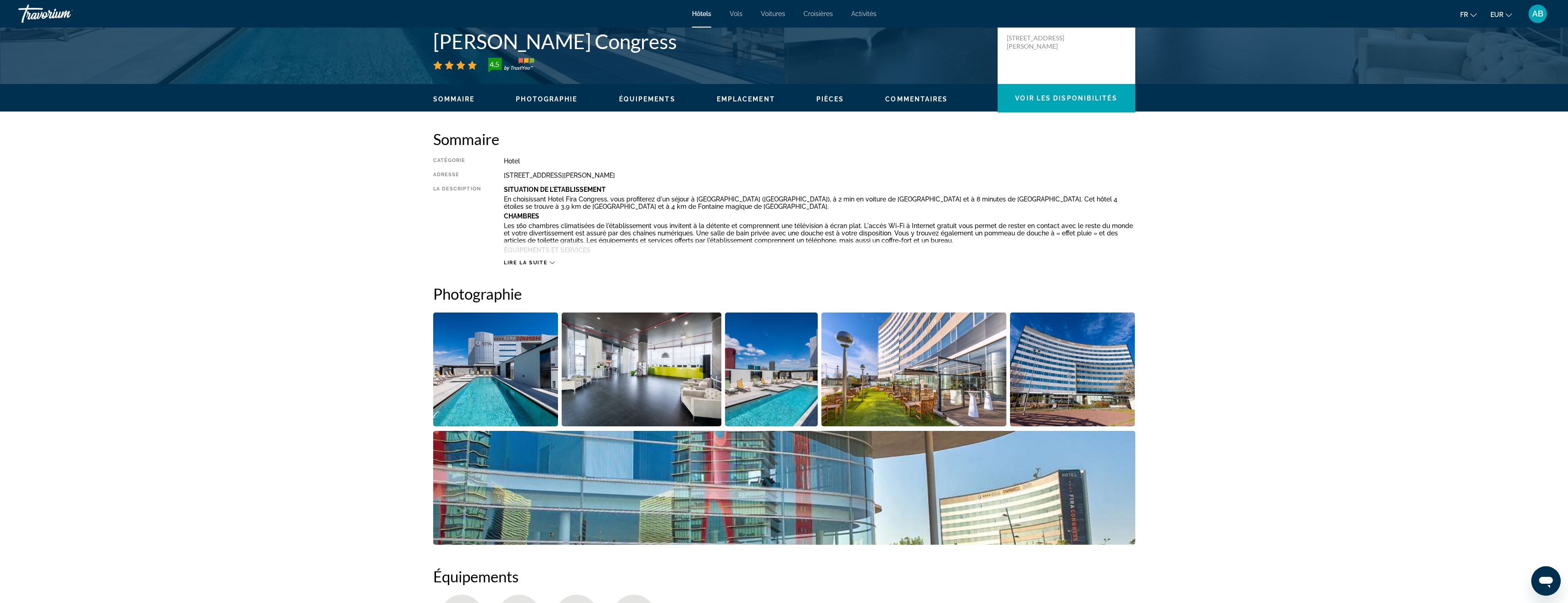
click at [535, 265] on span "Lire la suite" at bounding box center [525, 263] width 43 height 6
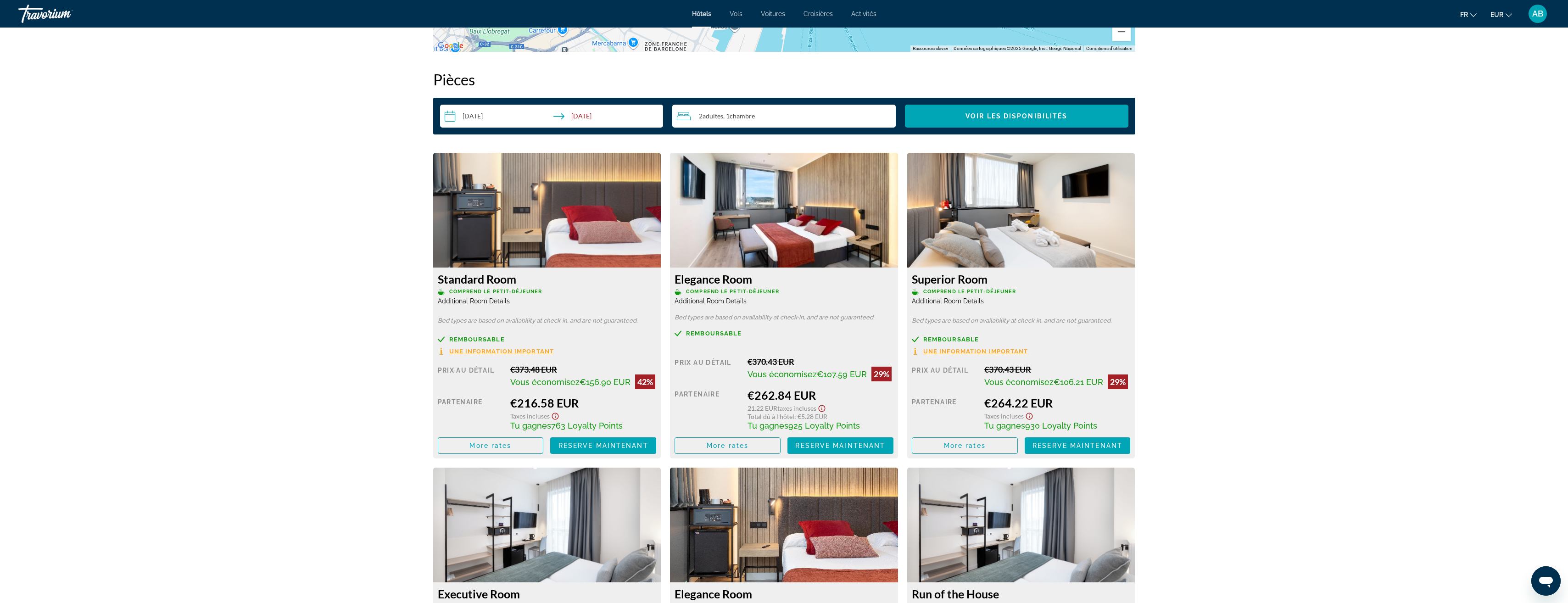
scroll to position [1320, 0]
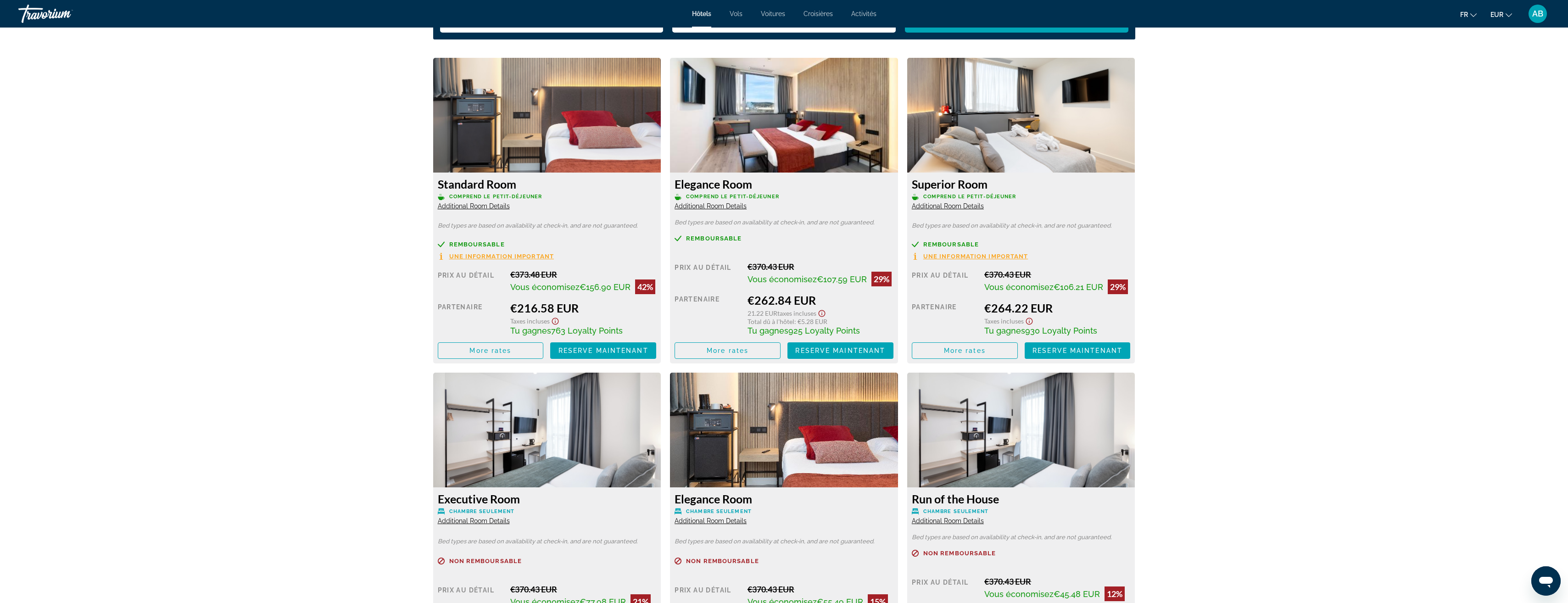
click at [507, 257] on span "Une information important" at bounding box center [502, 256] width 105 height 6
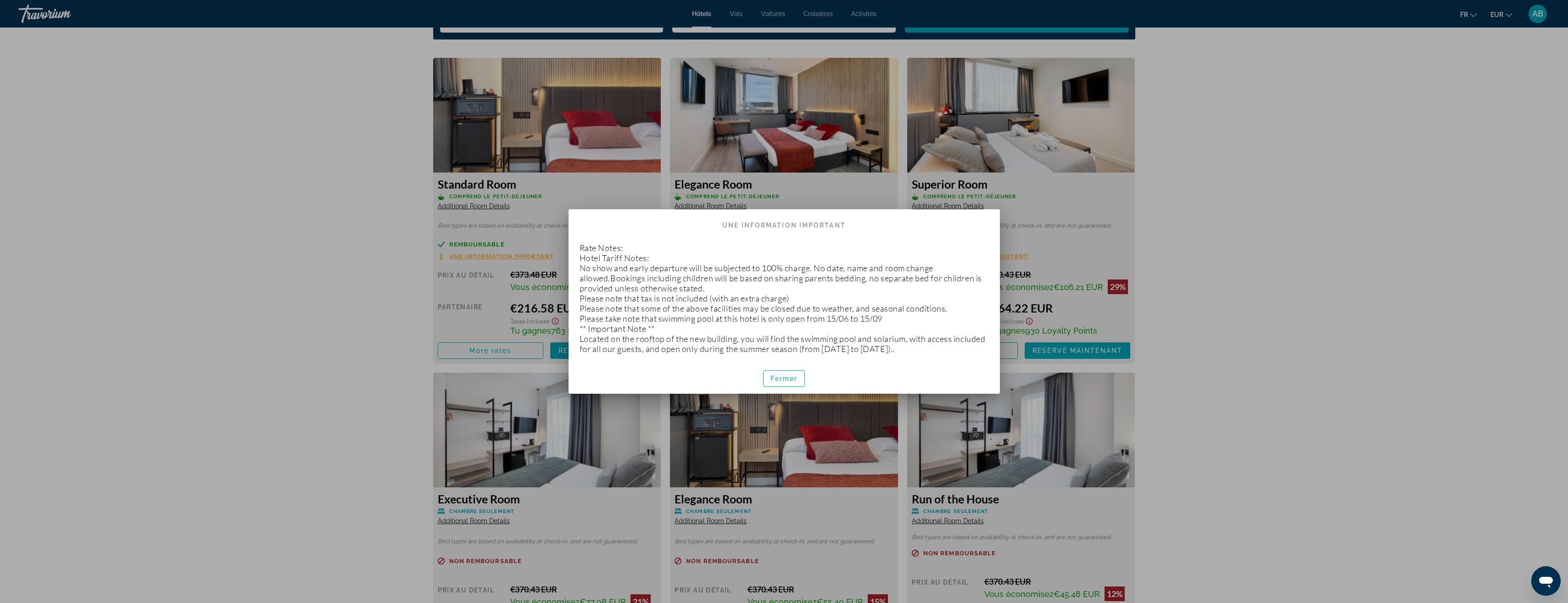
scroll to position [0, 0]
click at [792, 382] on span "Fermer" at bounding box center [784, 379] width 28 height 7
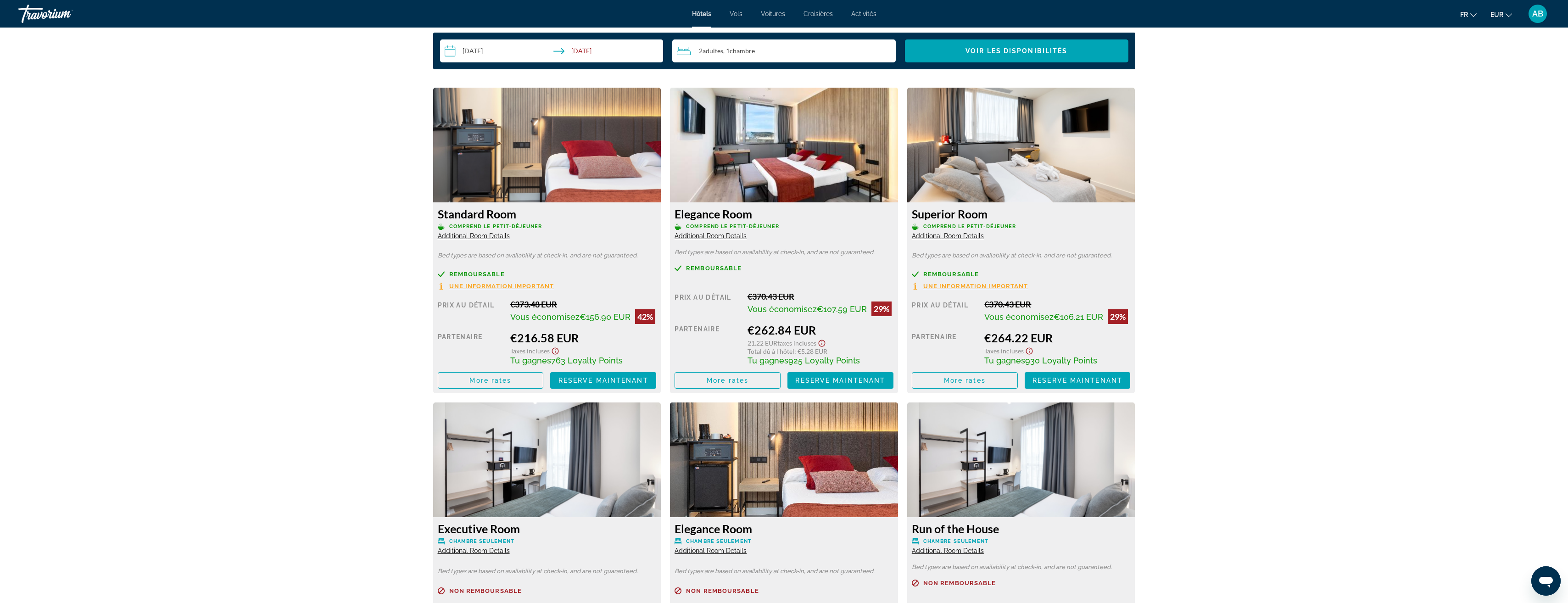
scroll to position [1274, 0]
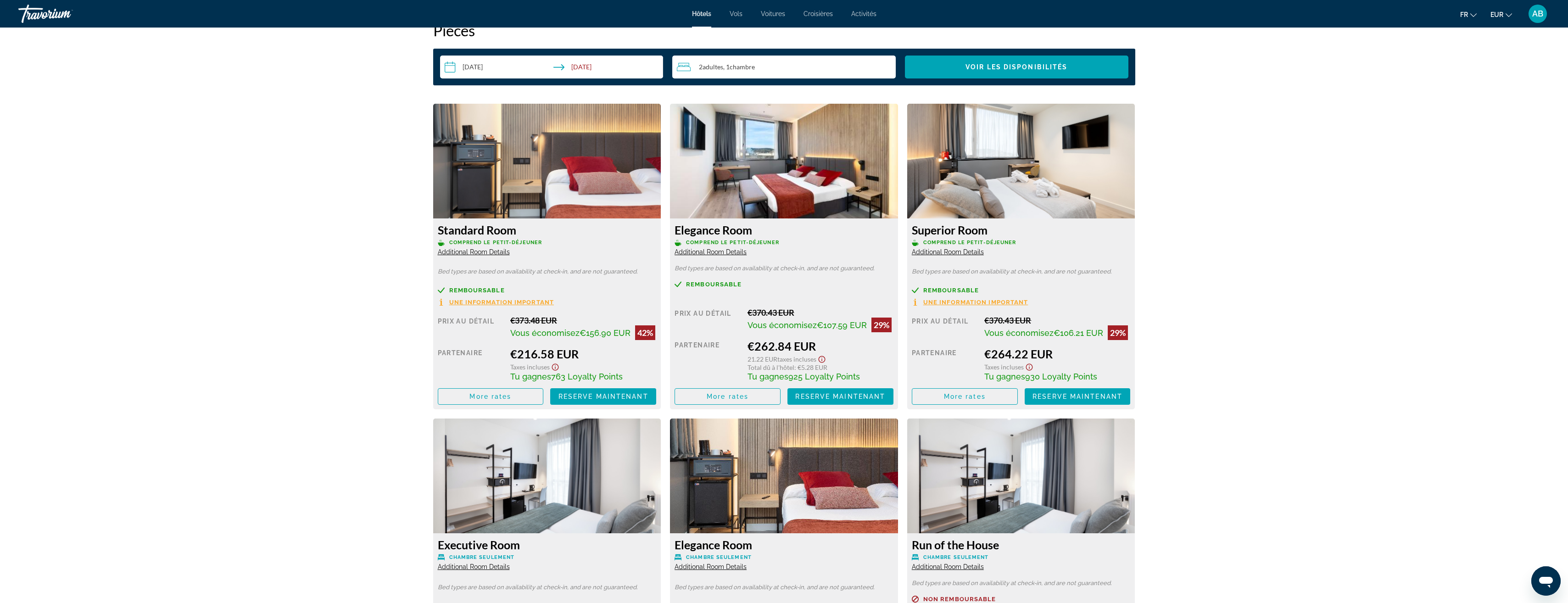
click at [480, 253] on span "Additional Room Details" at bounding box center [474, 252] width 72 height 7
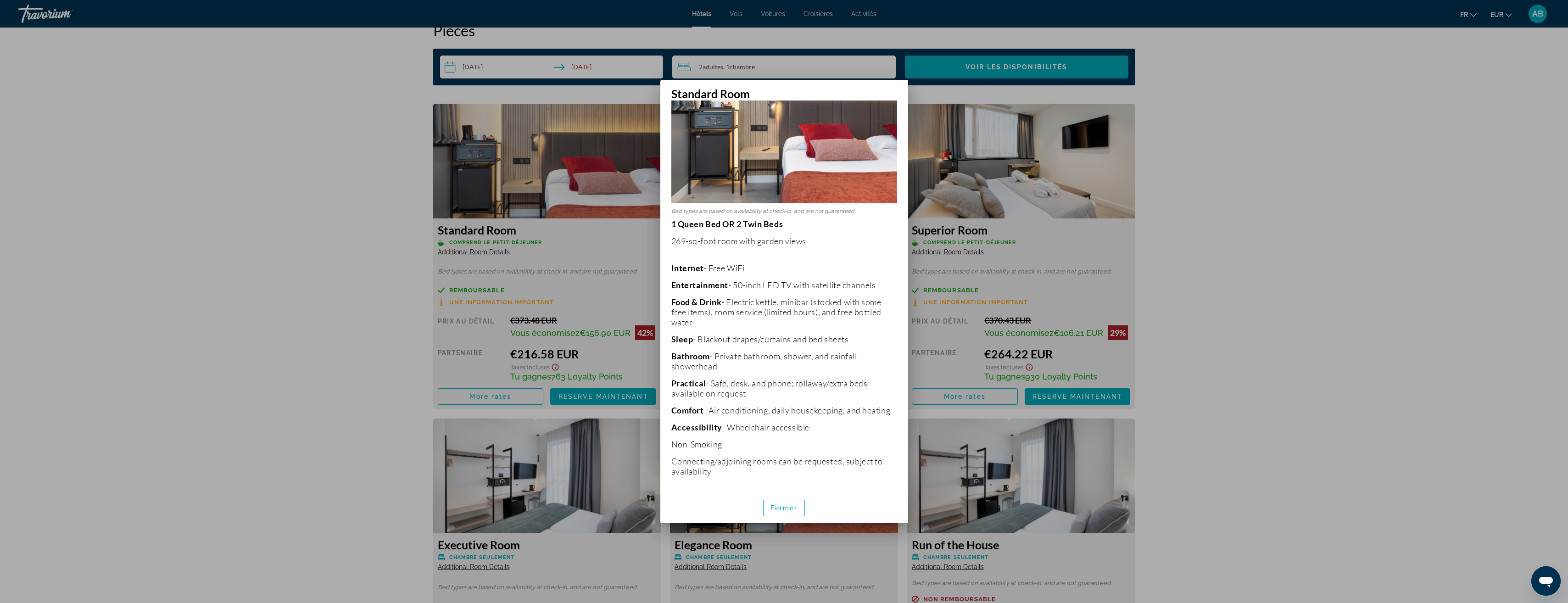
scroll to position [0, 0]
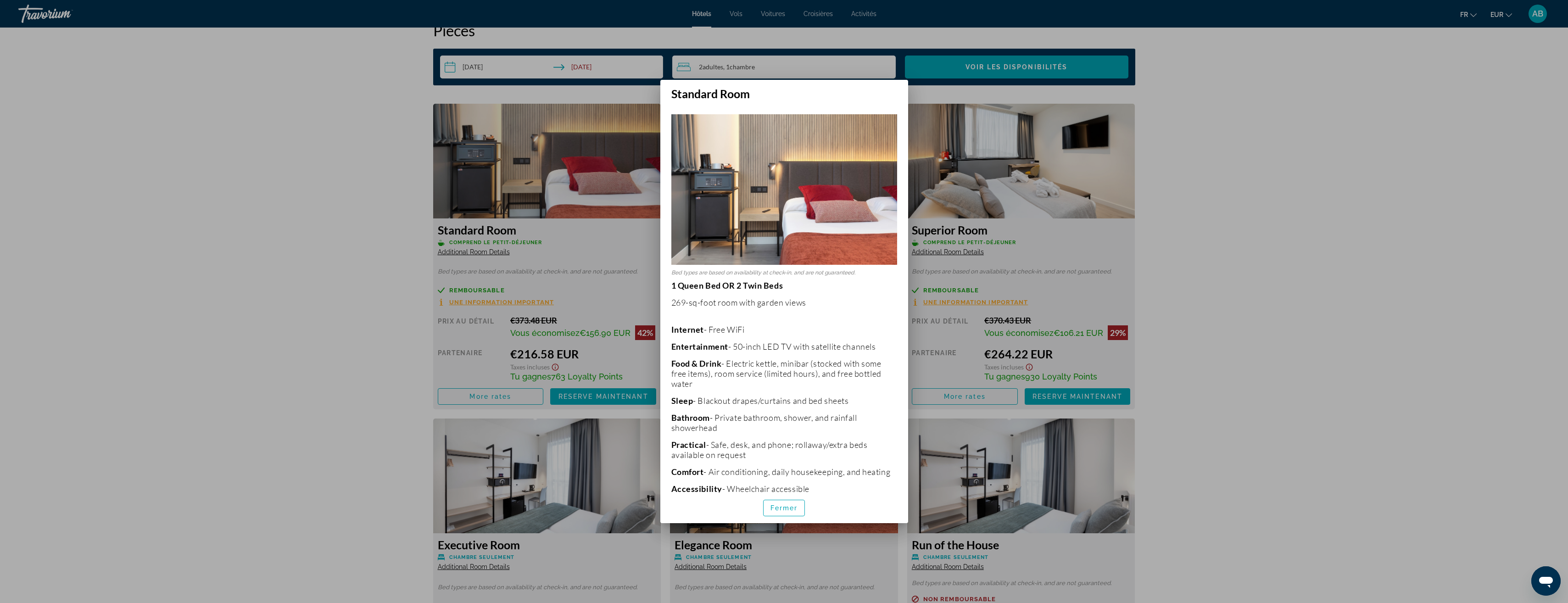
click at [345, 236] on div at bounding box center [784, 302] width 1568 height 603
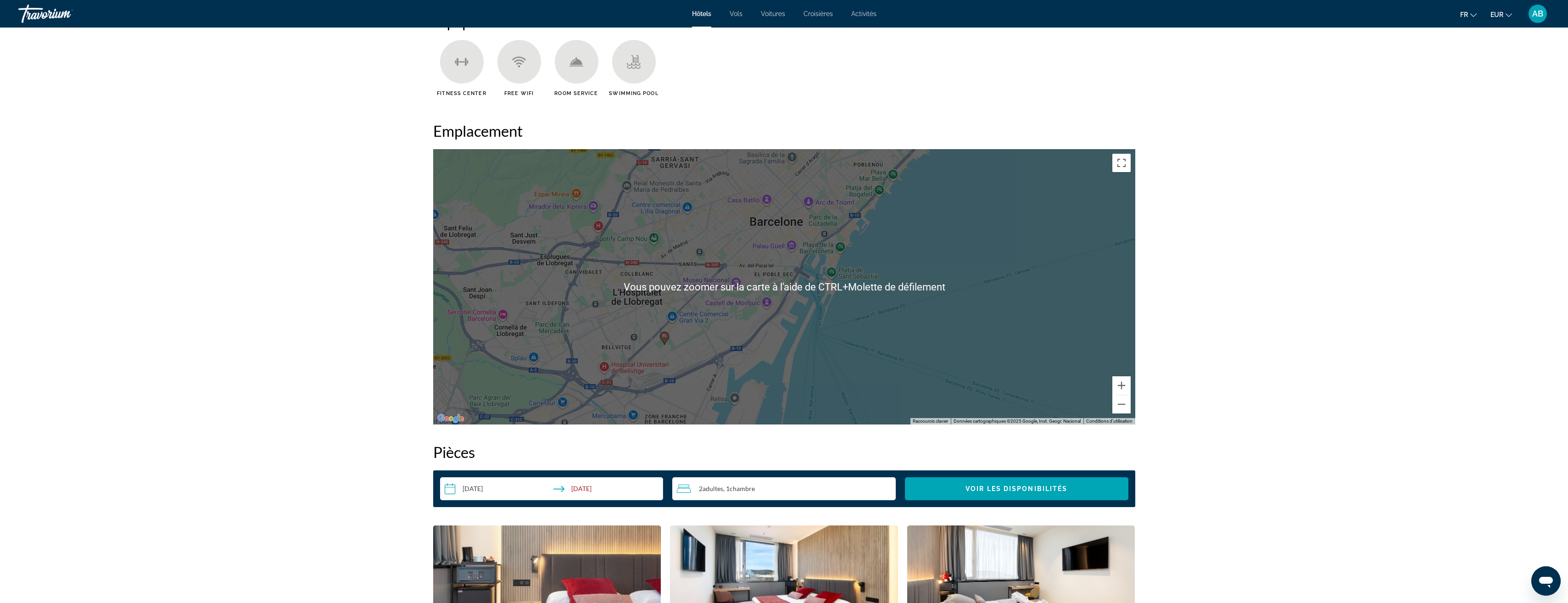
scroll to position [816, 0]
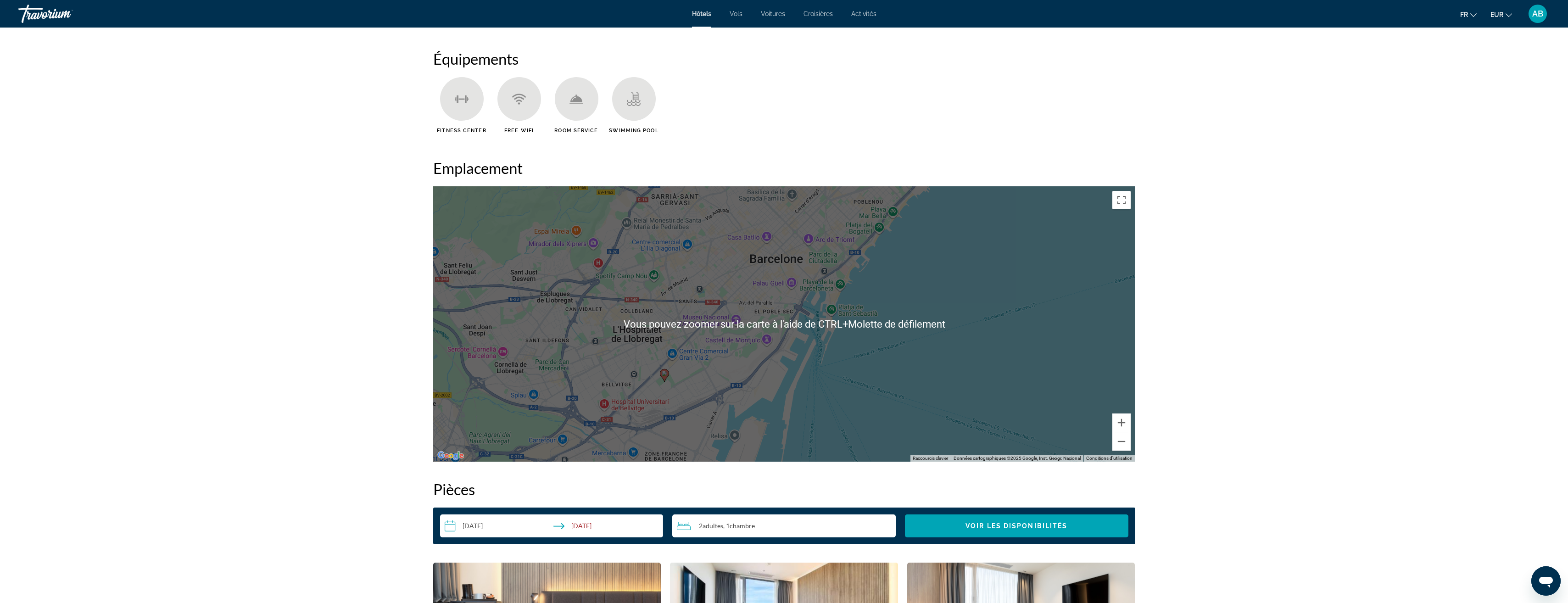
click at [866, 14] on span "Activités" at bounding box center [863, 14] width 25 height 7
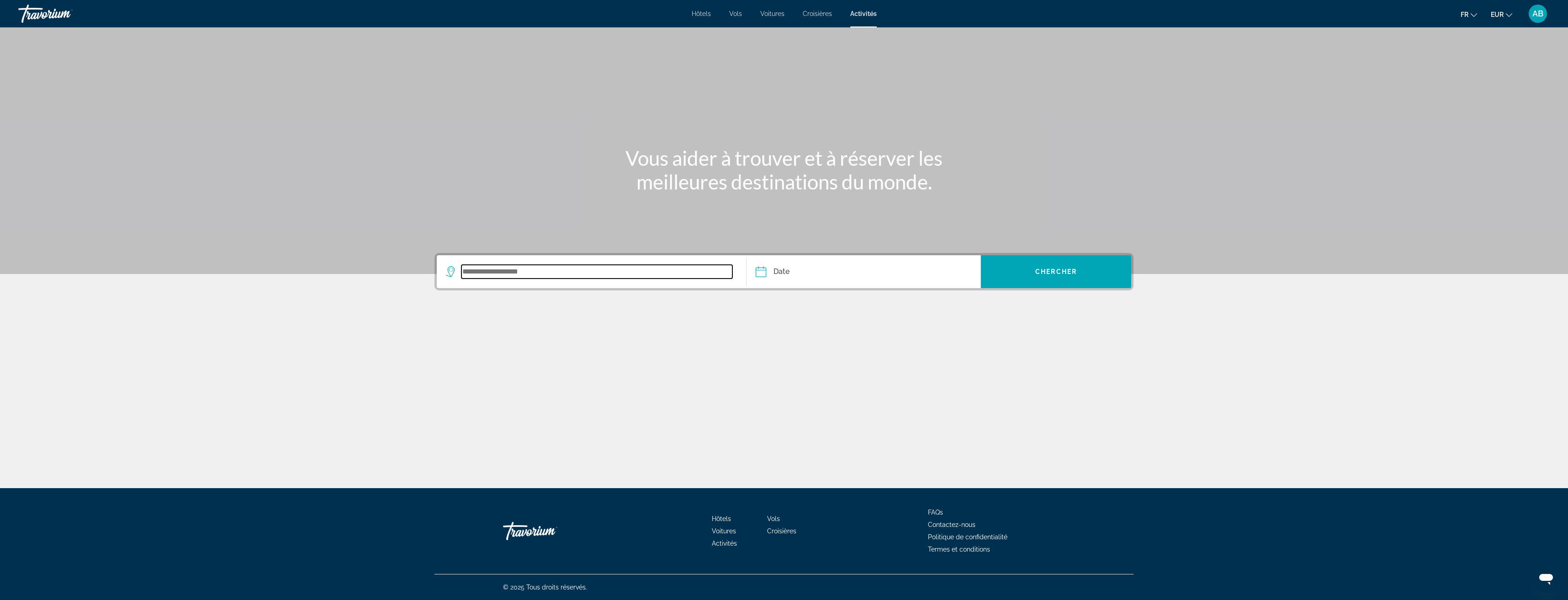
click at [671, 271] on input "Search widget" at bounding box center [597, 271] width 271 height 14
type input "*"
click at [488, 305] on span "[GEOGRAPHIC_DATA], [GEOGRAPHIC_DATA], [GEOGRAPHIC_DATA]" at bounding box center [576, 302] width 226 height 13
type input "**********"
click at [781, 266] on input "Date" at bounding box center [811, 273] width 116 height 36
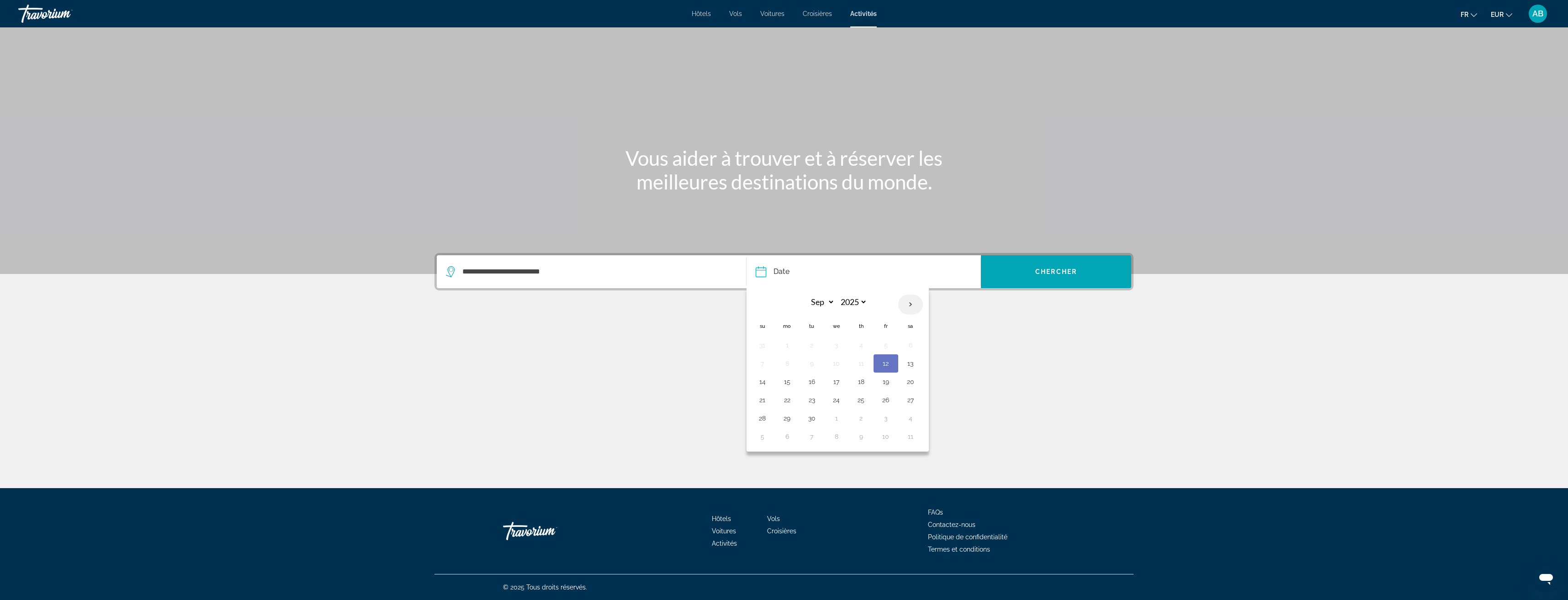
click at [908, 305] on th "Next month" at bounding box center [911, 304] width 25 height 20
select select "**"
click at [789, 421] on button "29" at bounding box center [787, 418] width 15 height 13
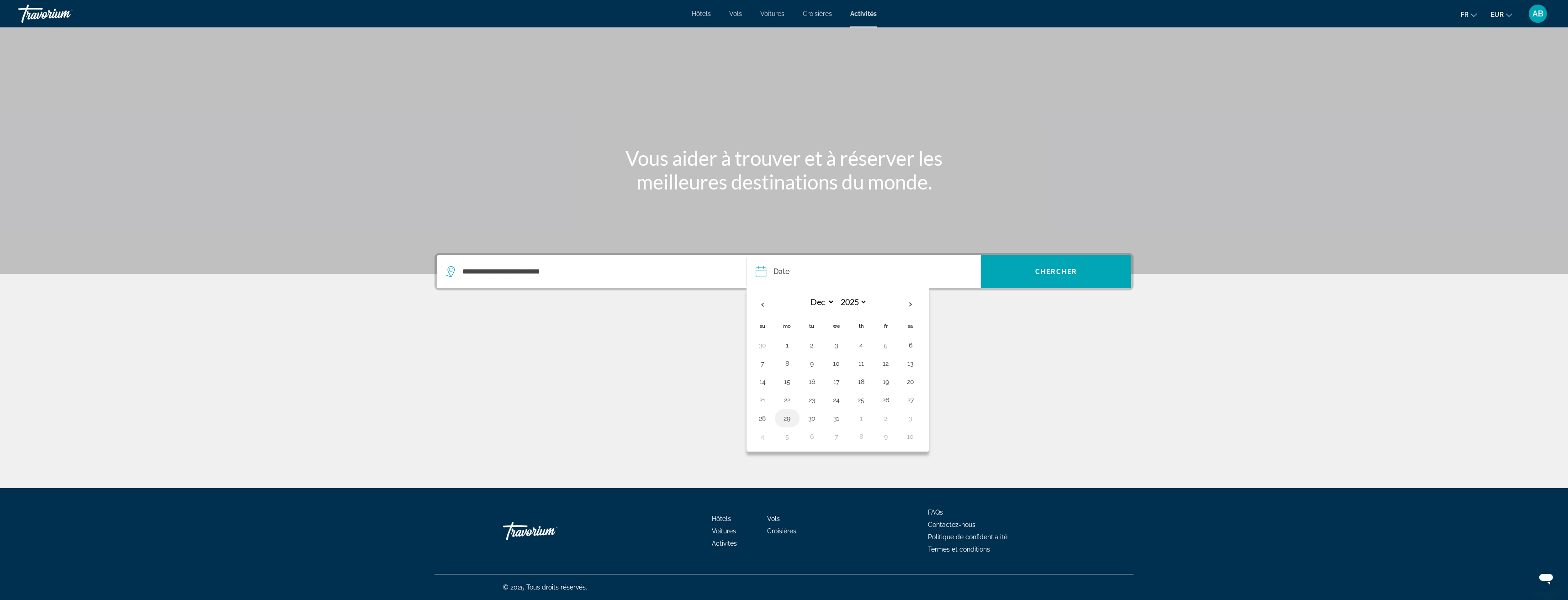
type input "**********"
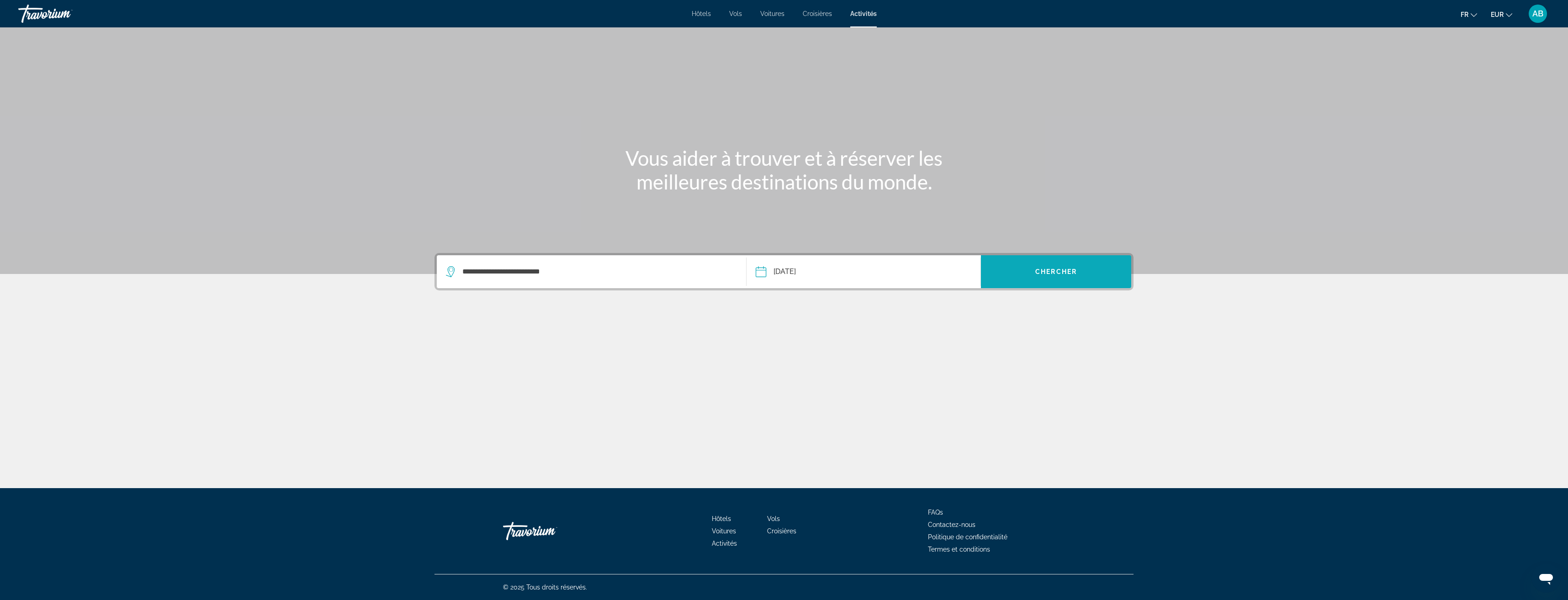
click at [1040, 277] on span "Search widget" at bounding box center [1056, 272] width 150 height 22
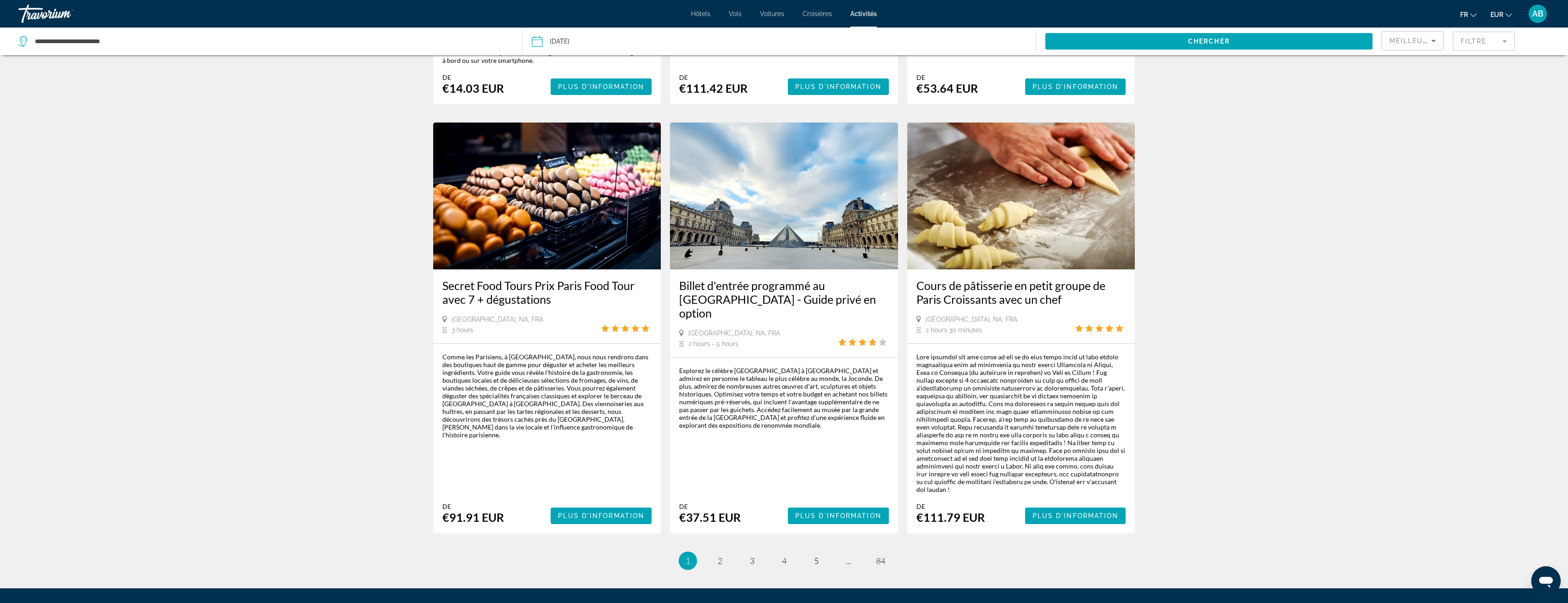
scroll to position [1240, 0]
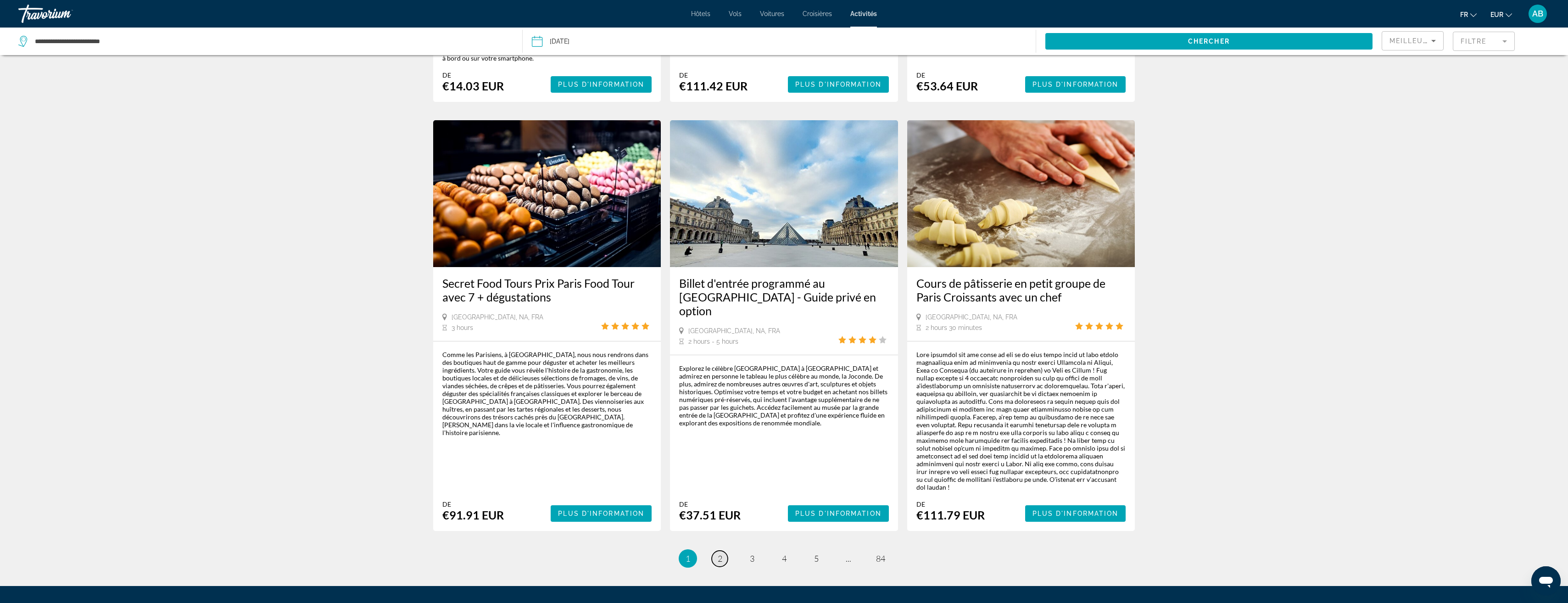
click at [721, 553] on span "2" at bounding box center [720, 558] width 5 height 10
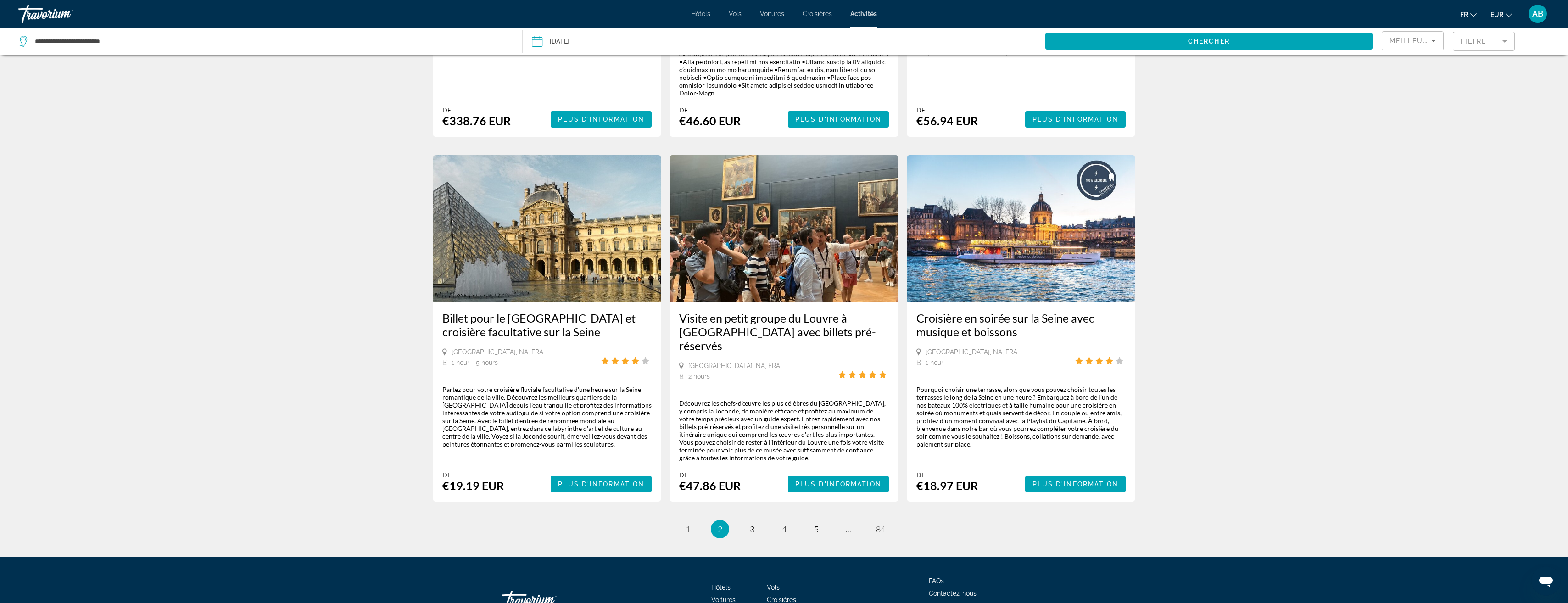
scroll to position [1169, 0]
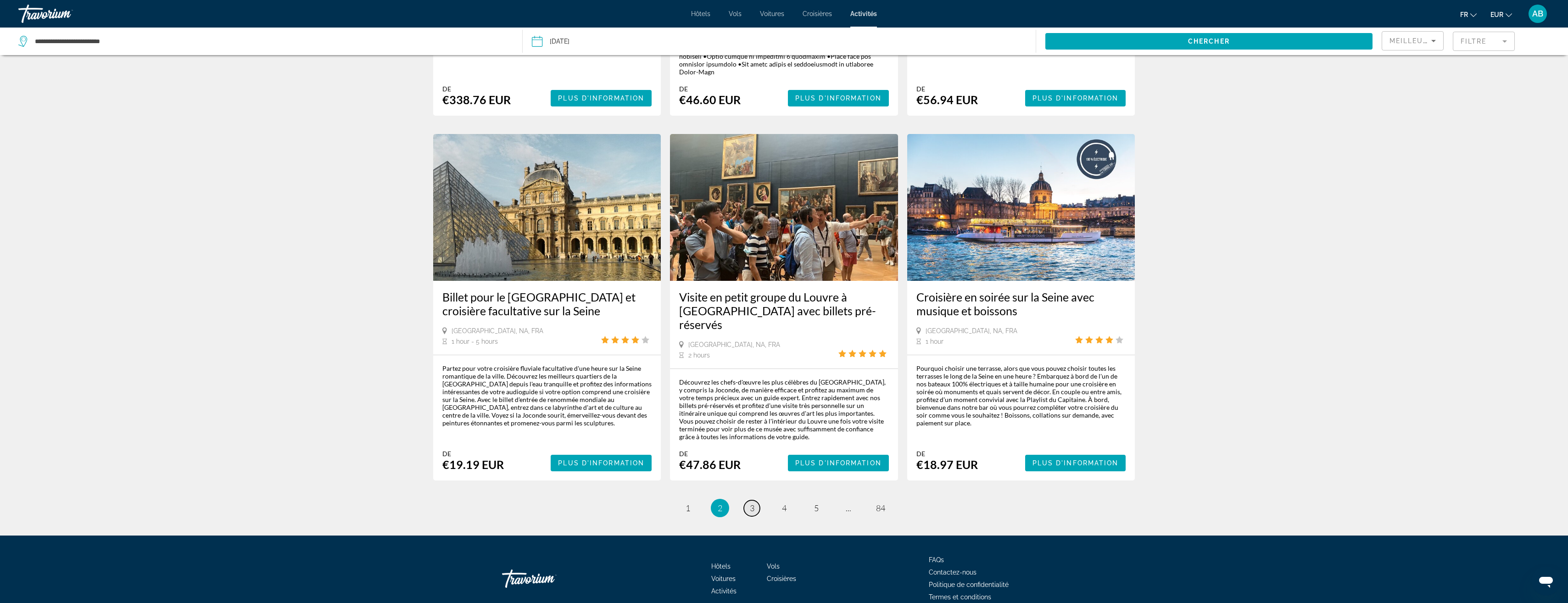
click at [751, 503] on span "3" at bounding box center [752, 508] width 5 height 10
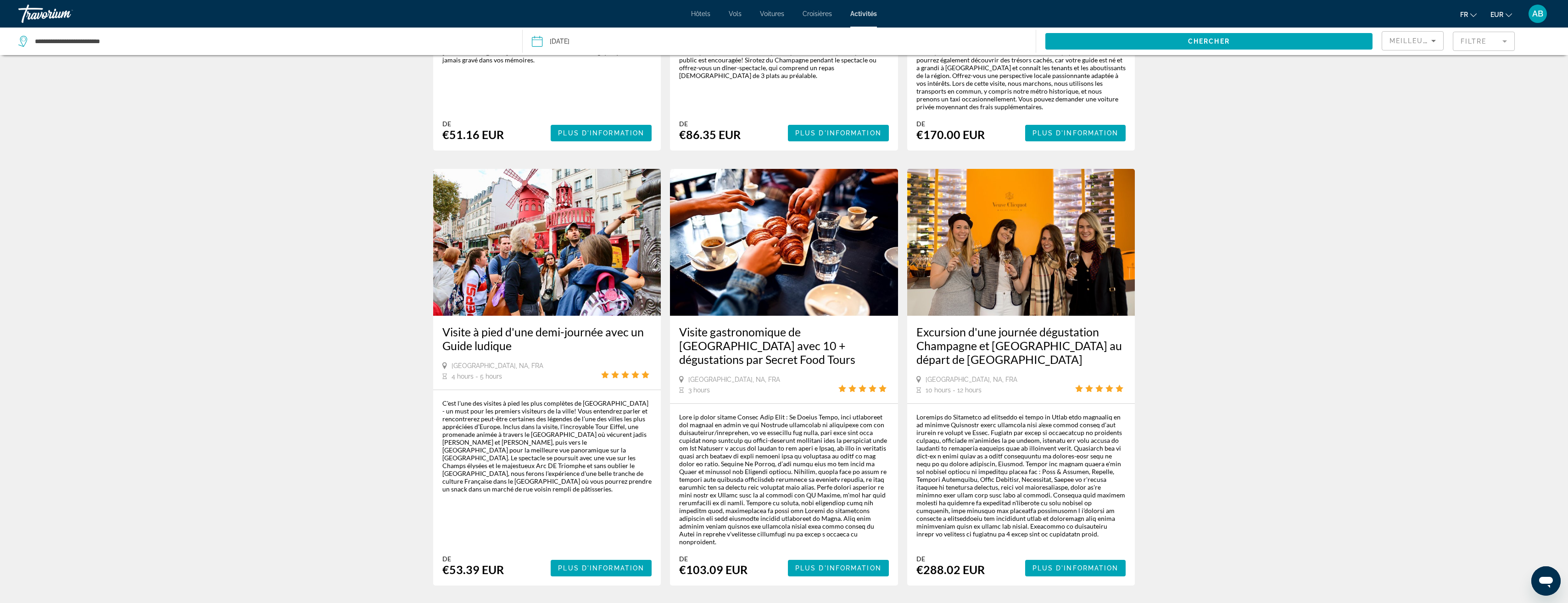
scroll to position [1147, 0]
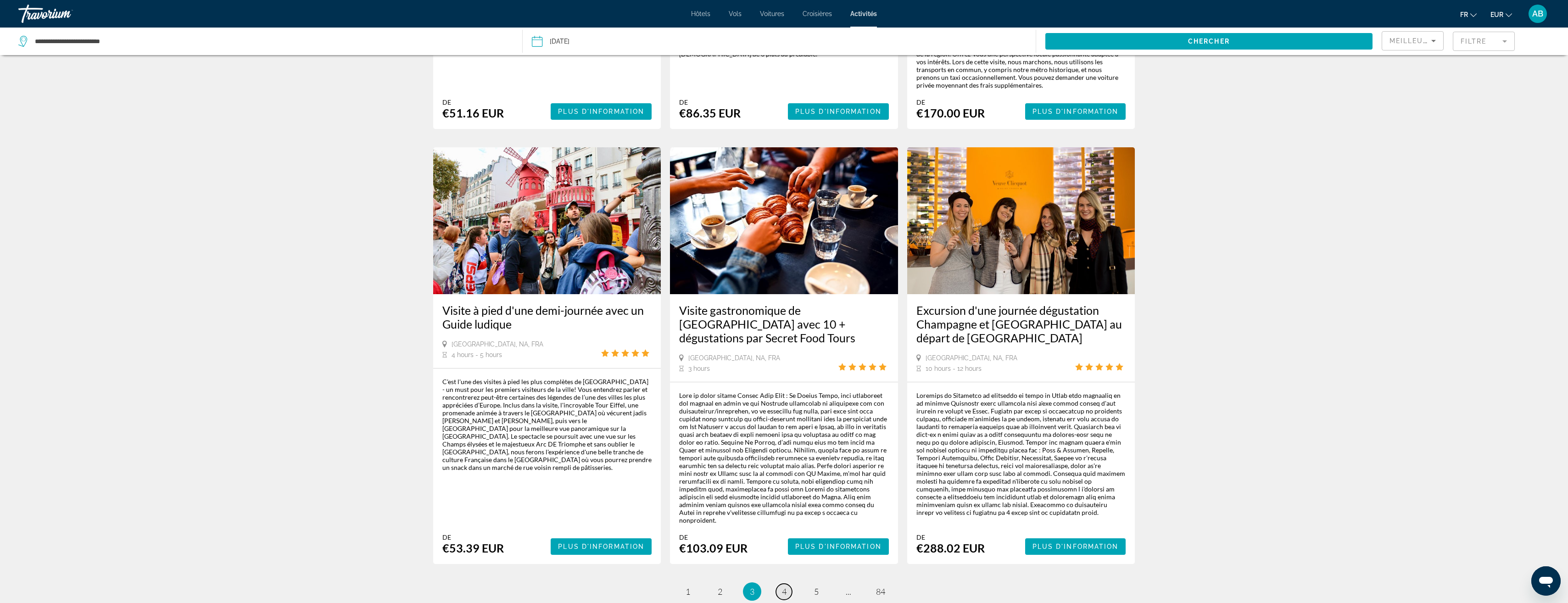
click at [780, 584] on link "page 4" at bounding box center [784, 592] width 16 height 16
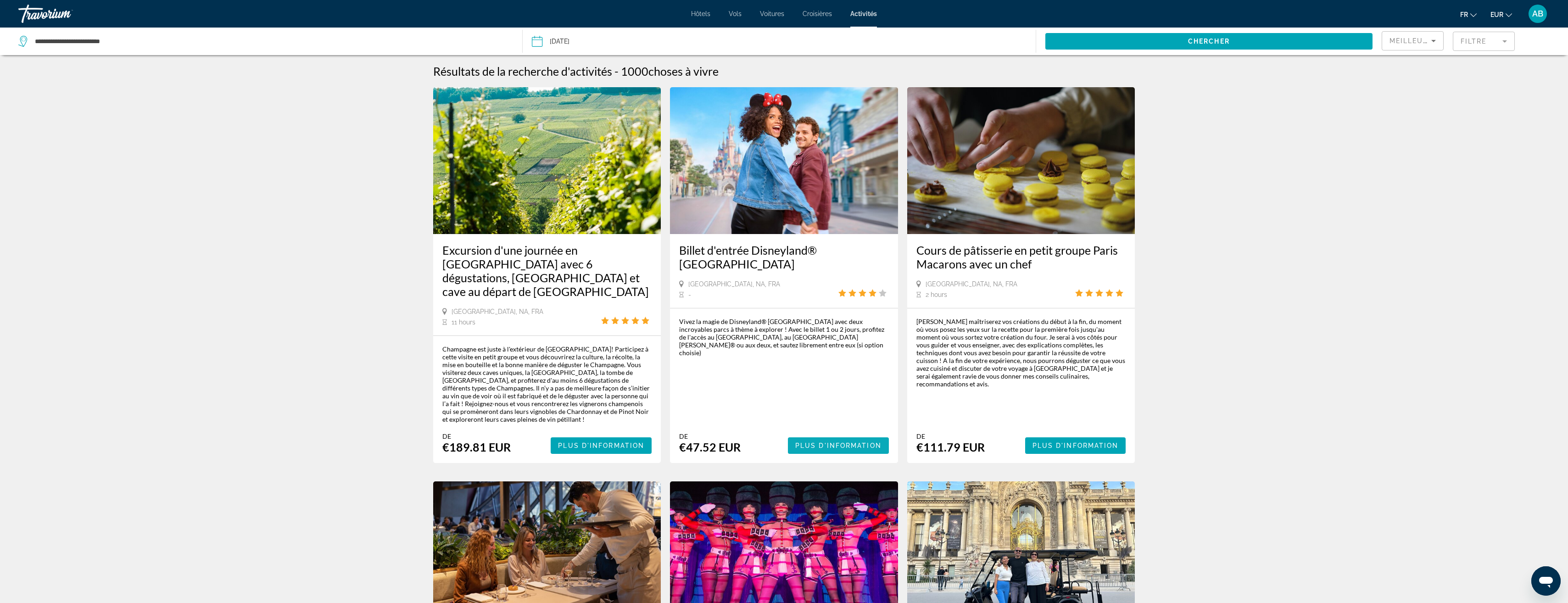
click at [828, 435] on span "Main content" at bounding box center [838, 446] width 101 height 22
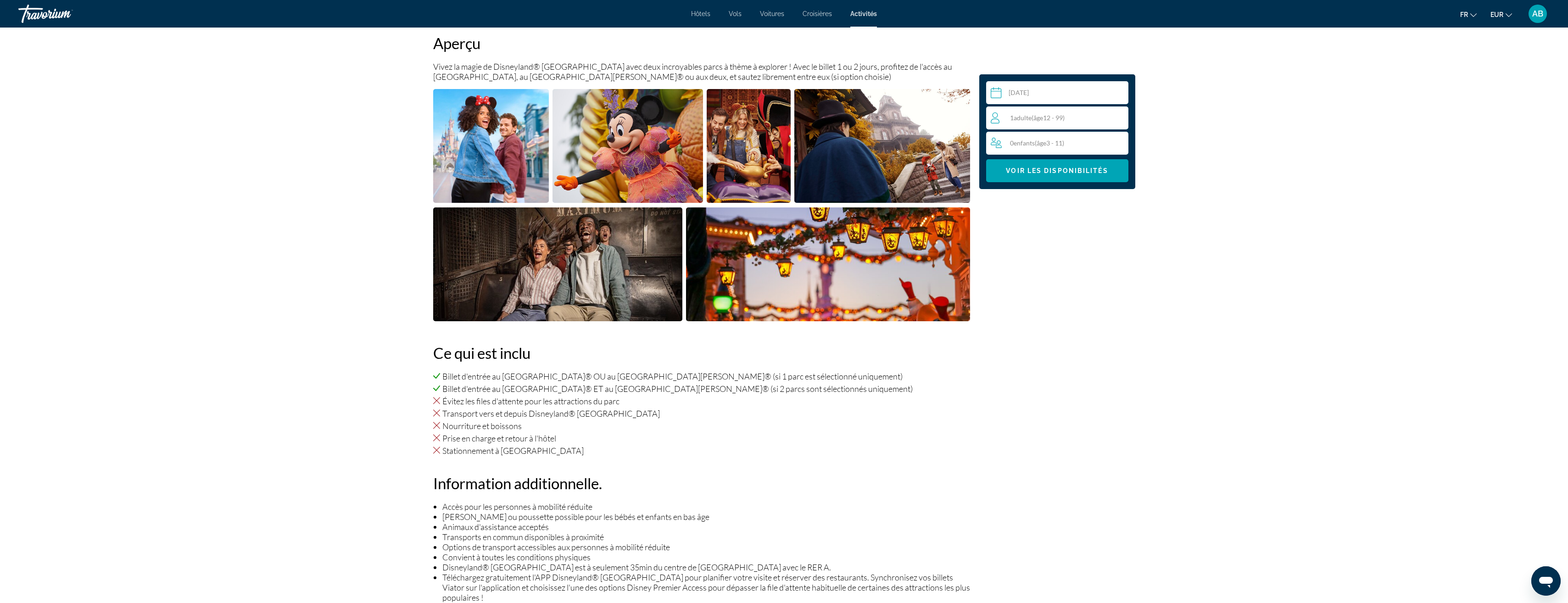
scroll to position [321, 0]
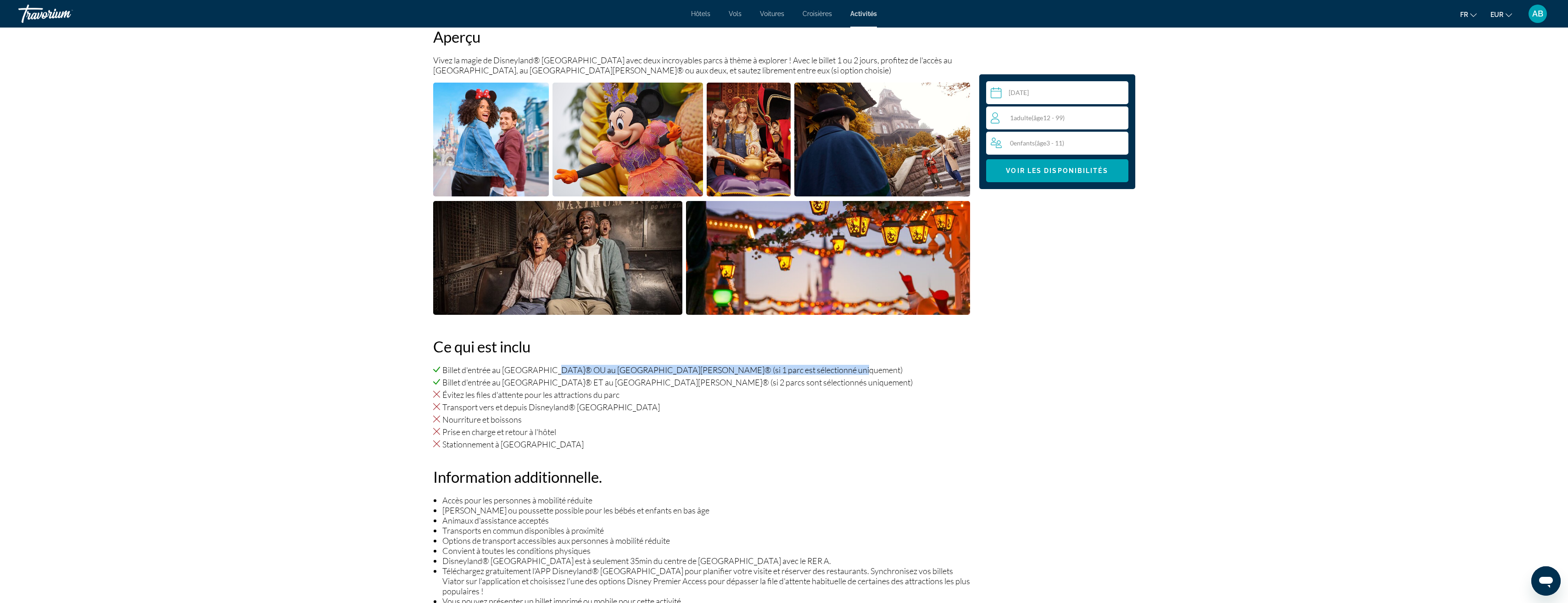
drag, startPoint x: 551, startPoint y: 368, endPoint x: 823, endPoint y: 371, distance: 272.0
click at [823, 371] on li "Billet d'entrée au [GEOGRAPHIC_DATA]® OU au [GEOGRAPHIC_DATA][PERSON_NAME]® (si…" at bounding box center [702, 370] width 537 height 10
drag, startPoint x: 823, startPoint y: 371, endPoint x: 889, endPoint y: 378, distance: 66.4
click at [889, 378] on li "Billet d'entrée au [GEOGRAPHIC_DATA]® ET au [GEOGRAPHIC_DATA][PERSON_NAME]® (si…" at bounding box center [702, 382] width 537 height 10
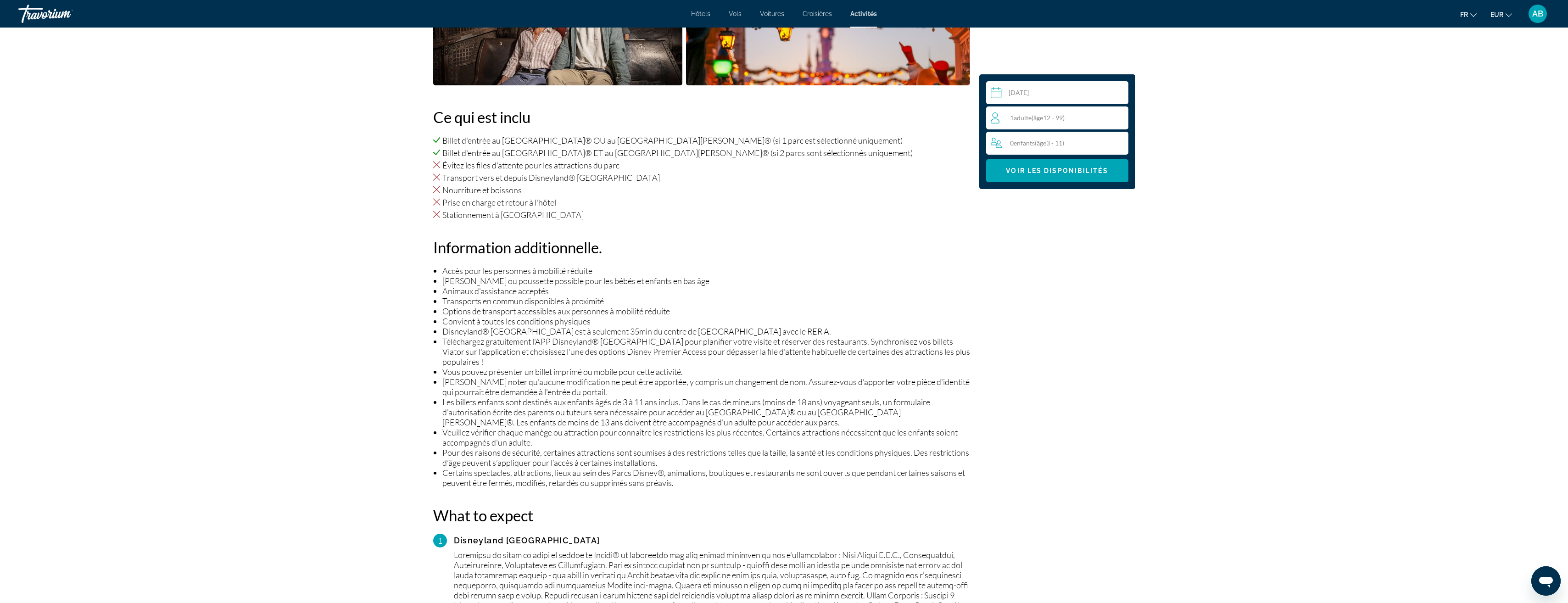
scroll to position [367, 0]
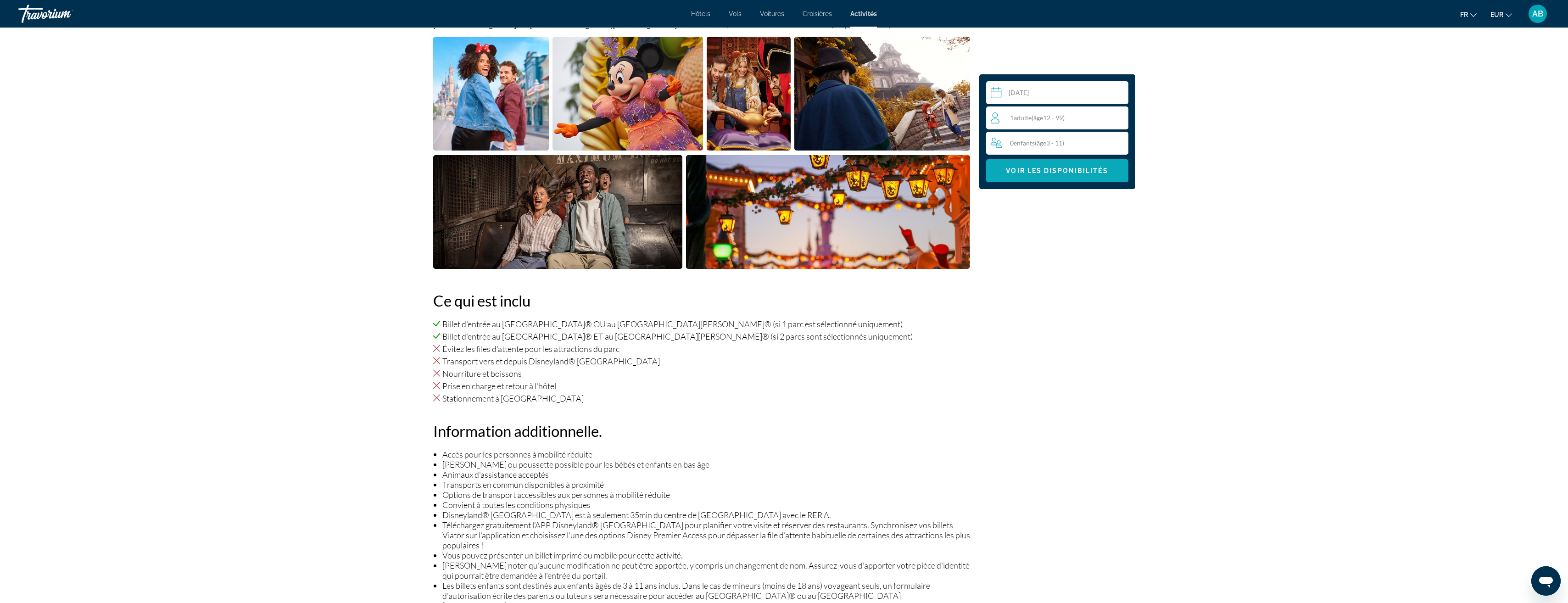
click at [1095, 172] on span "Voir les disponibilités" at bounding box center [1056, 171] width 102 height 7
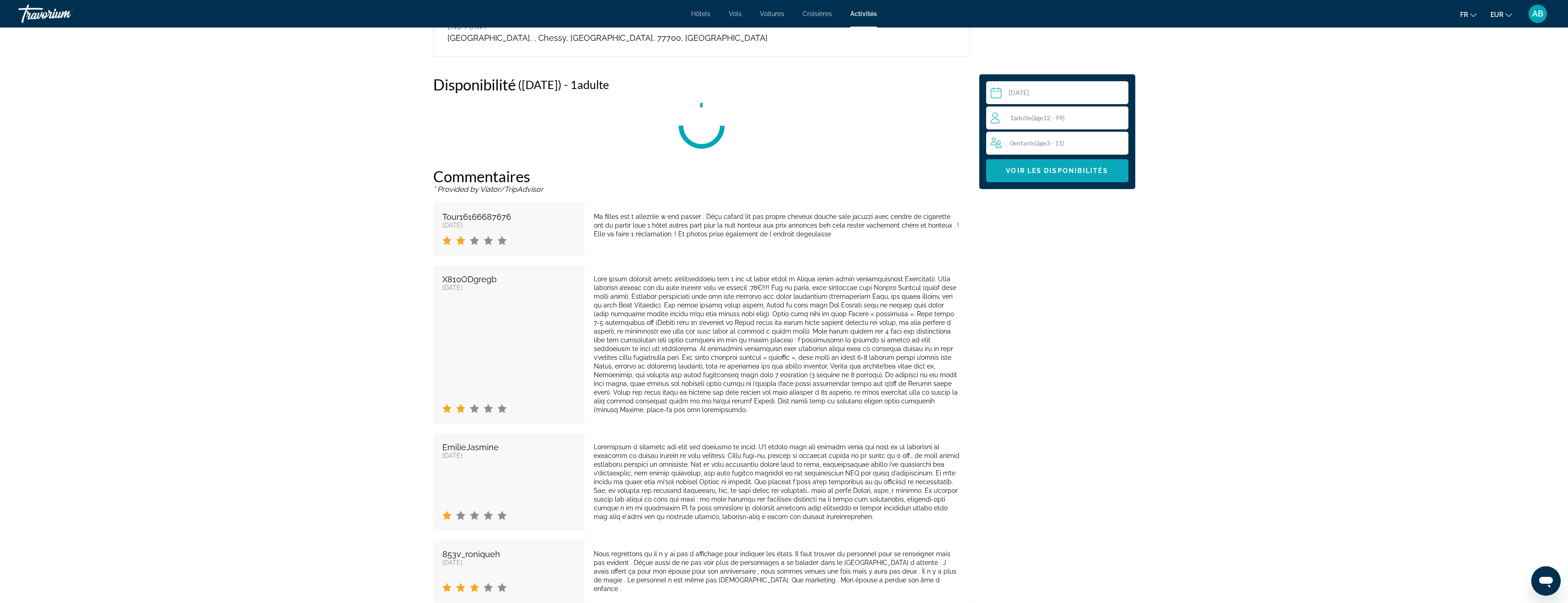
scroll to position [1492, 0]
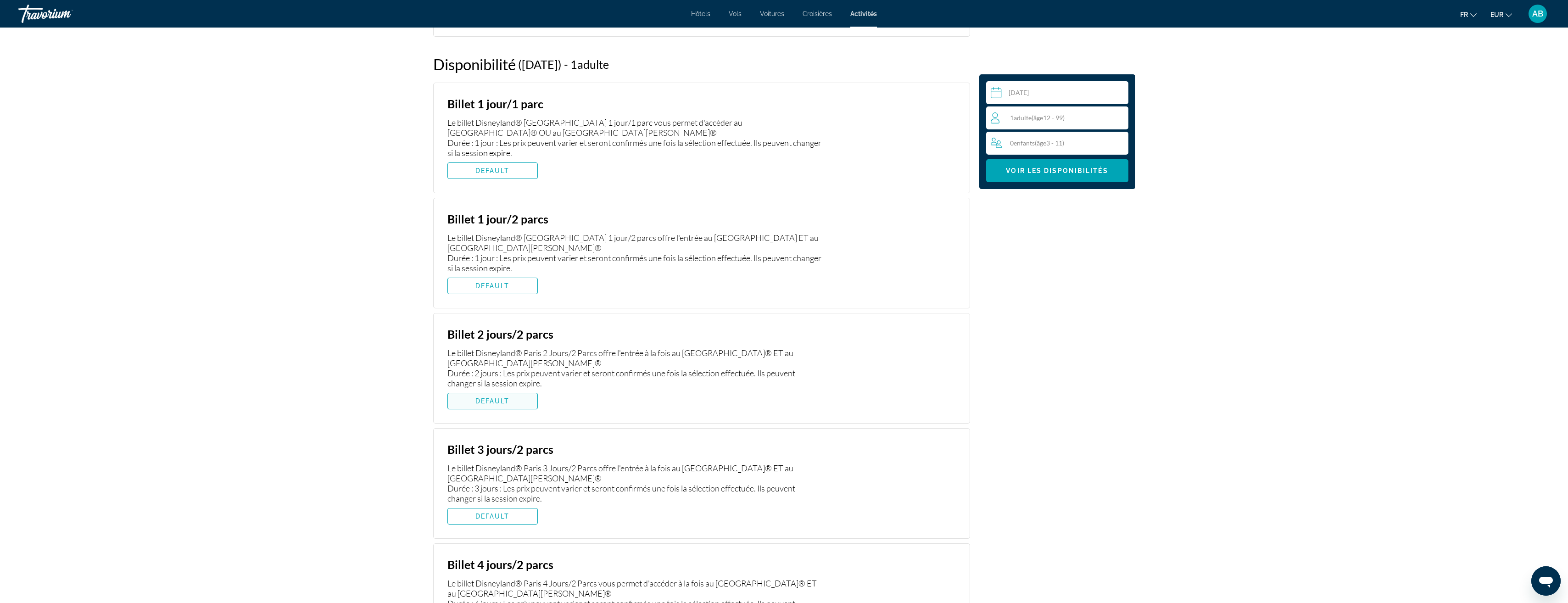
click at [503, 402] on span "DEFAULT" at bounding box center [493, 401] width 34 height 7
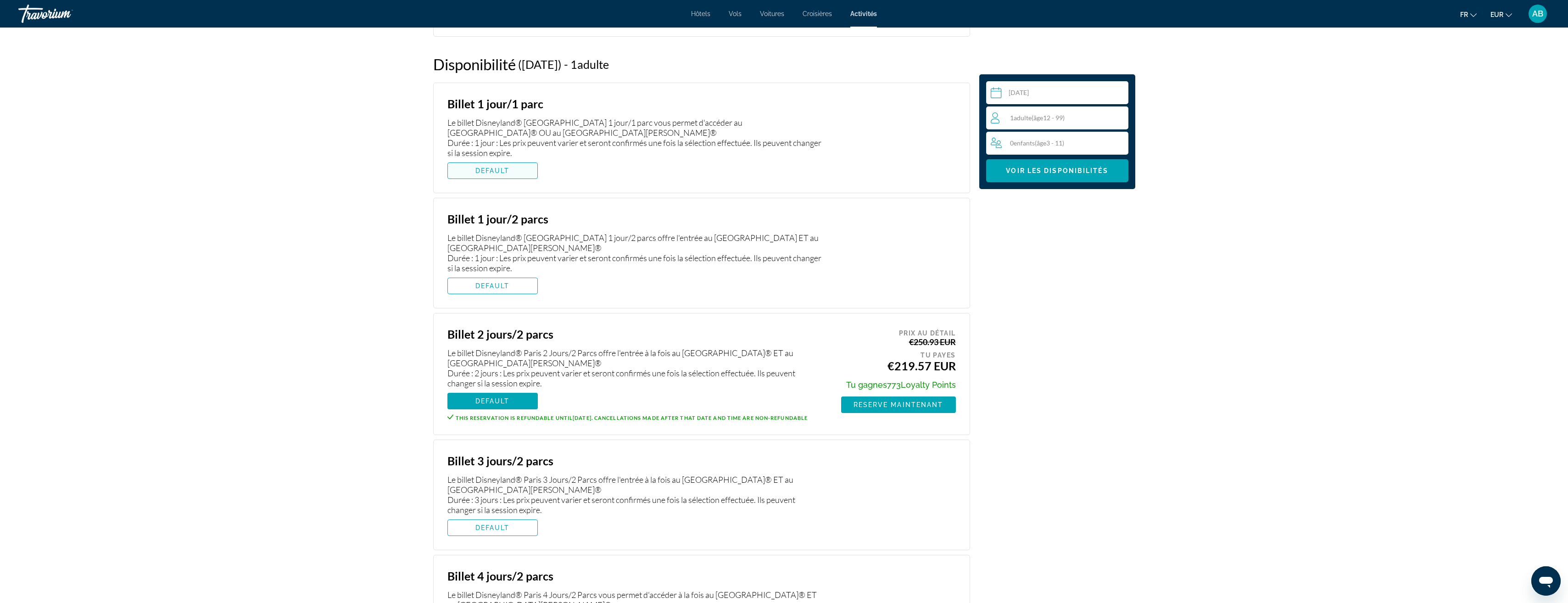
click at [478, 174] on span "Main content" at bounding box center [493, 171] width 89 height 22
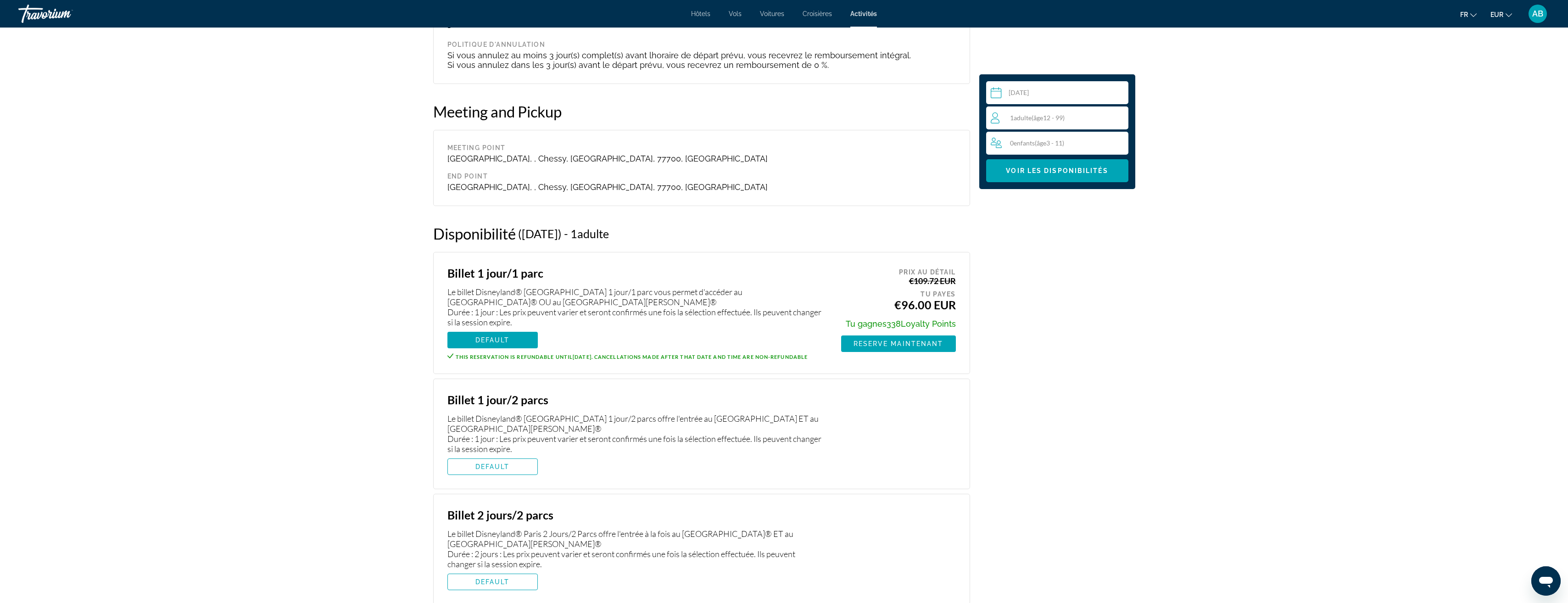
scroll to position [1263, 0]
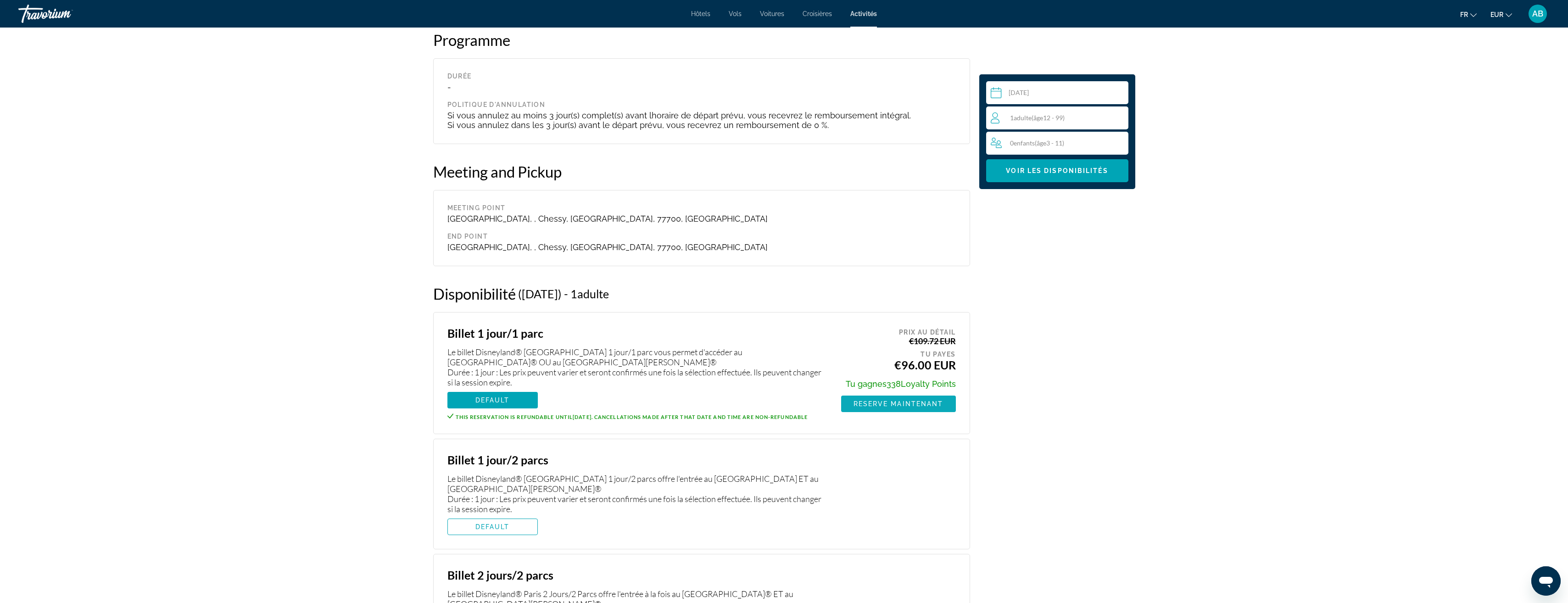
click at [882, 402] on span "Reserve maintenant" at bounding box center [898, 404] width 90 height 7
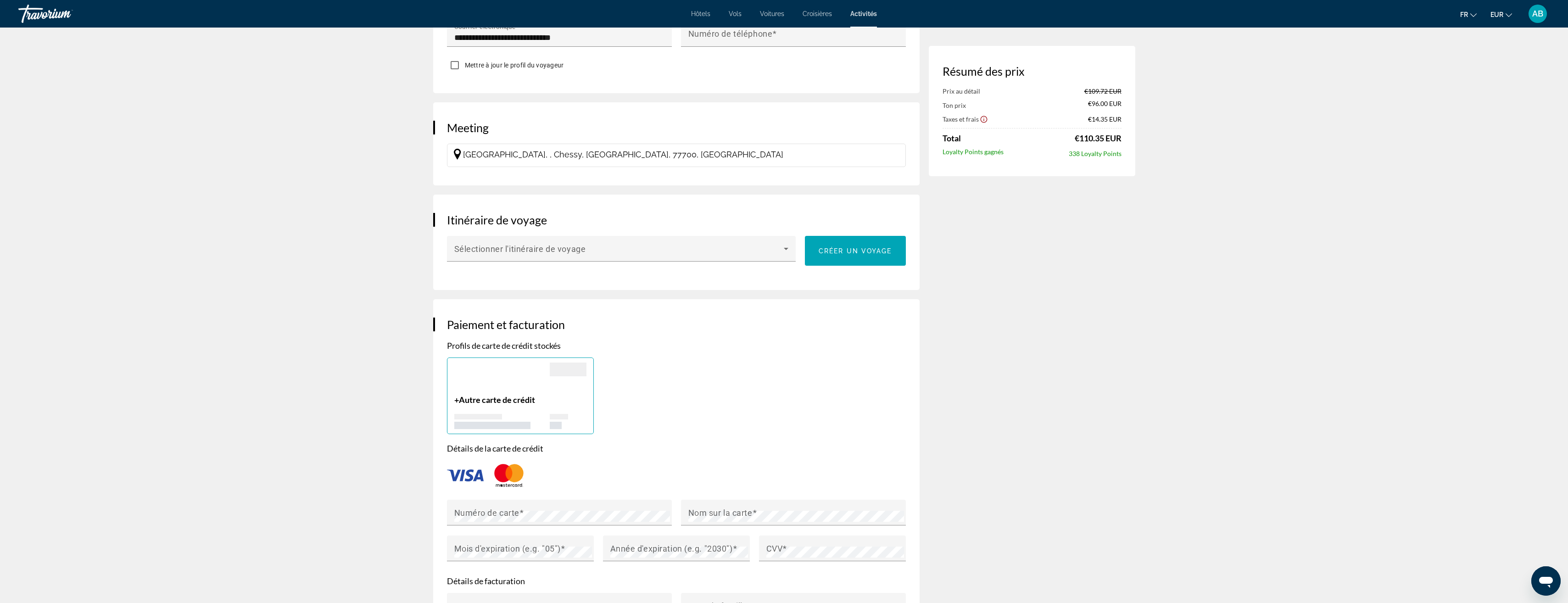
scroll to position [367, 0]
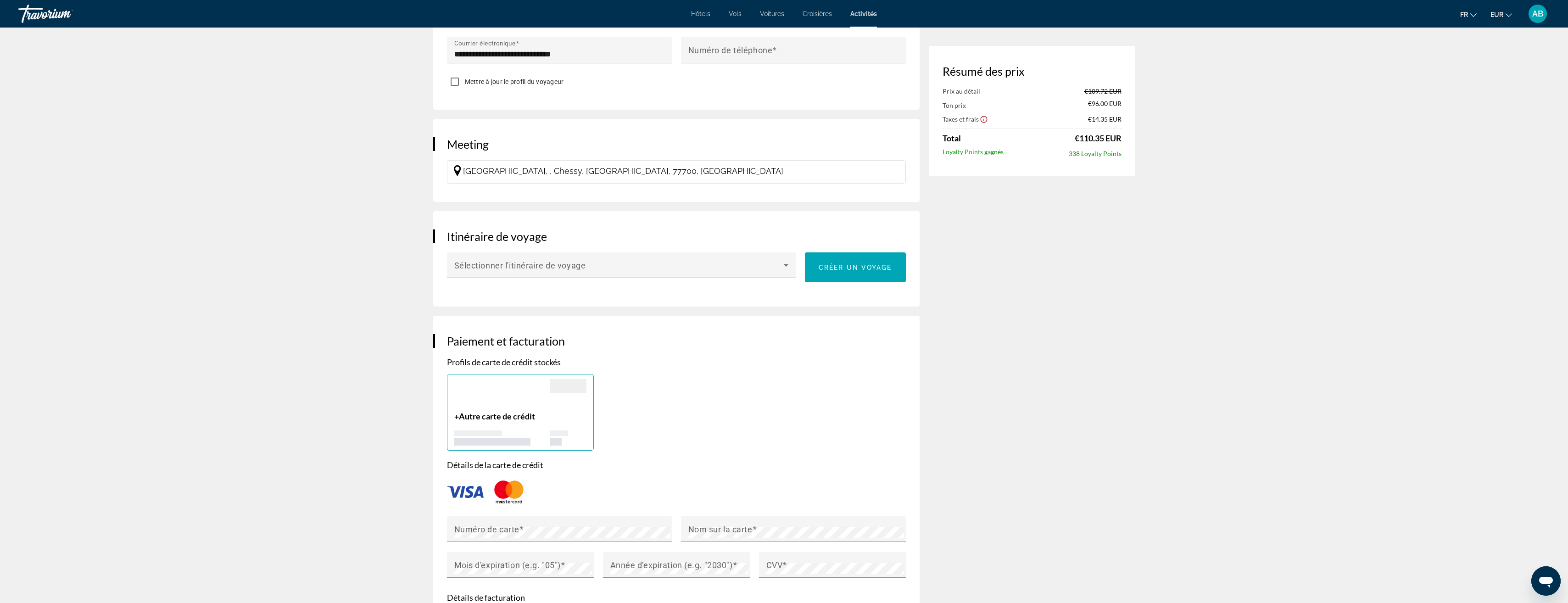
click at [696, 10] on span "Hôtels" at bounding box center [701, 14] width 20 height 7
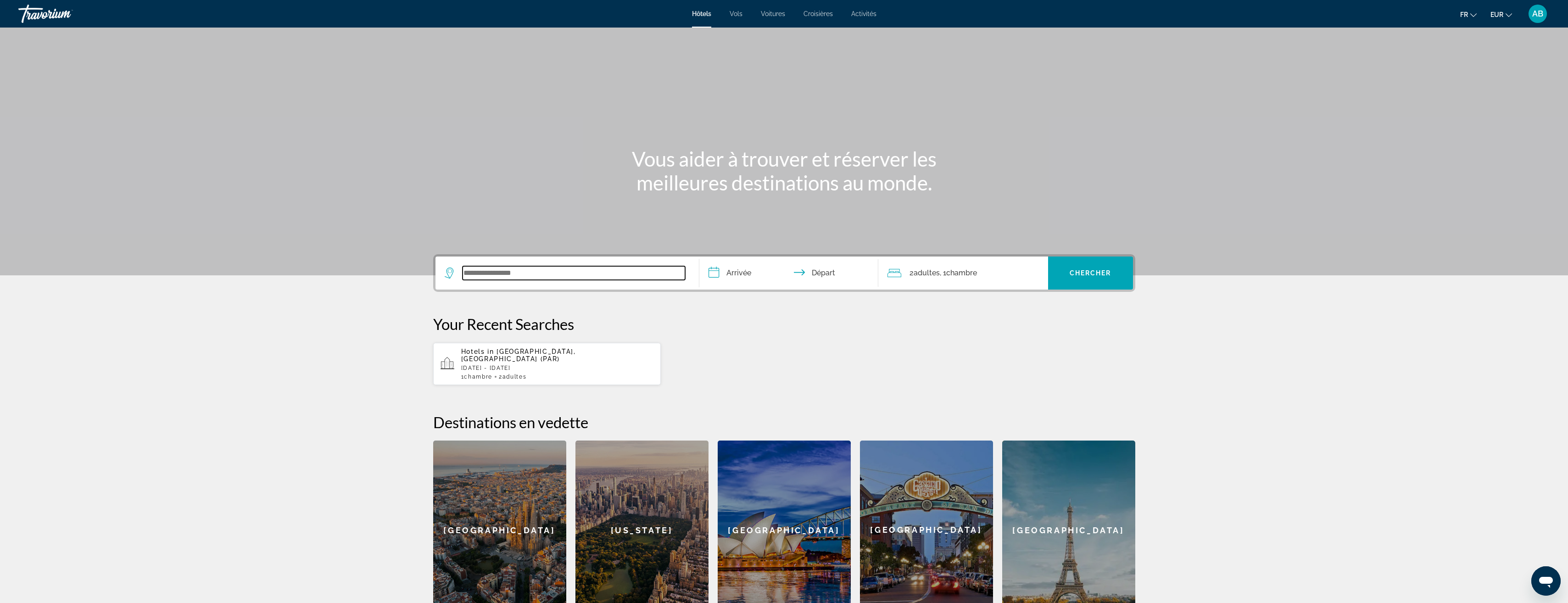
click at [521, 275] on input "Search widget" at bounding box center [574, 273] width 223 height 14
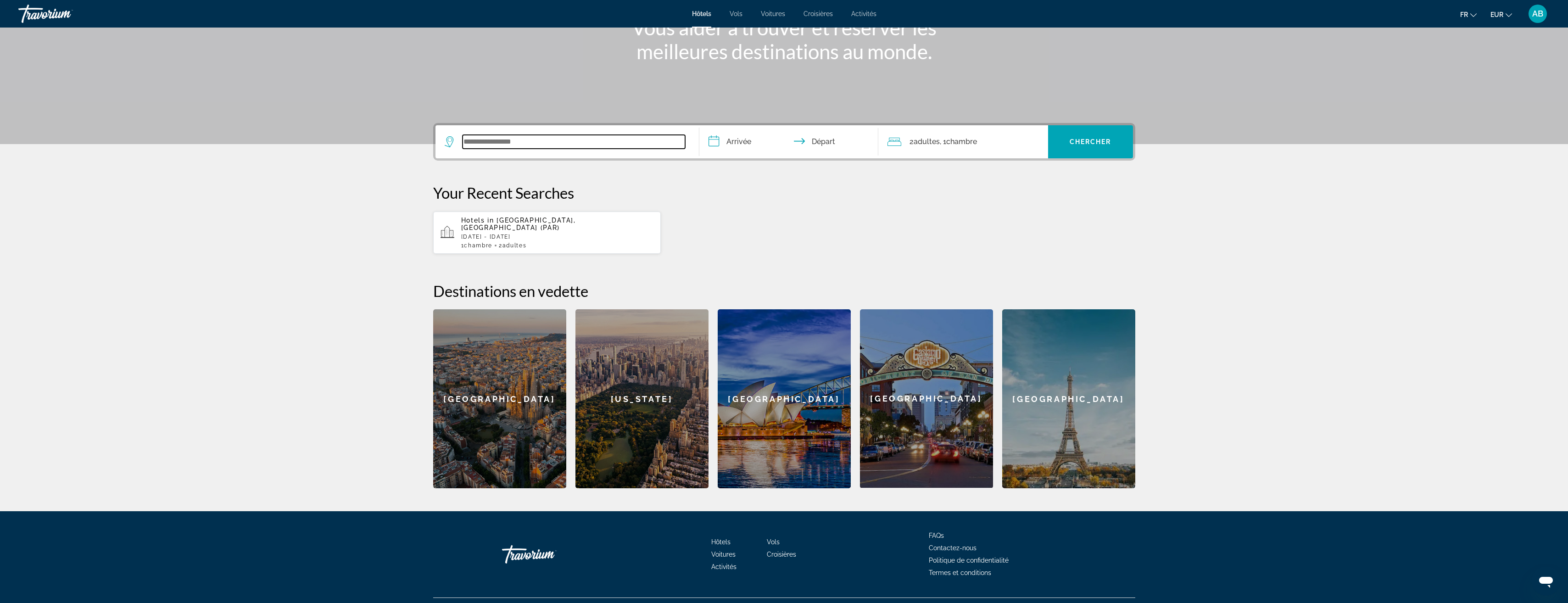
scroll to position [144, 0]
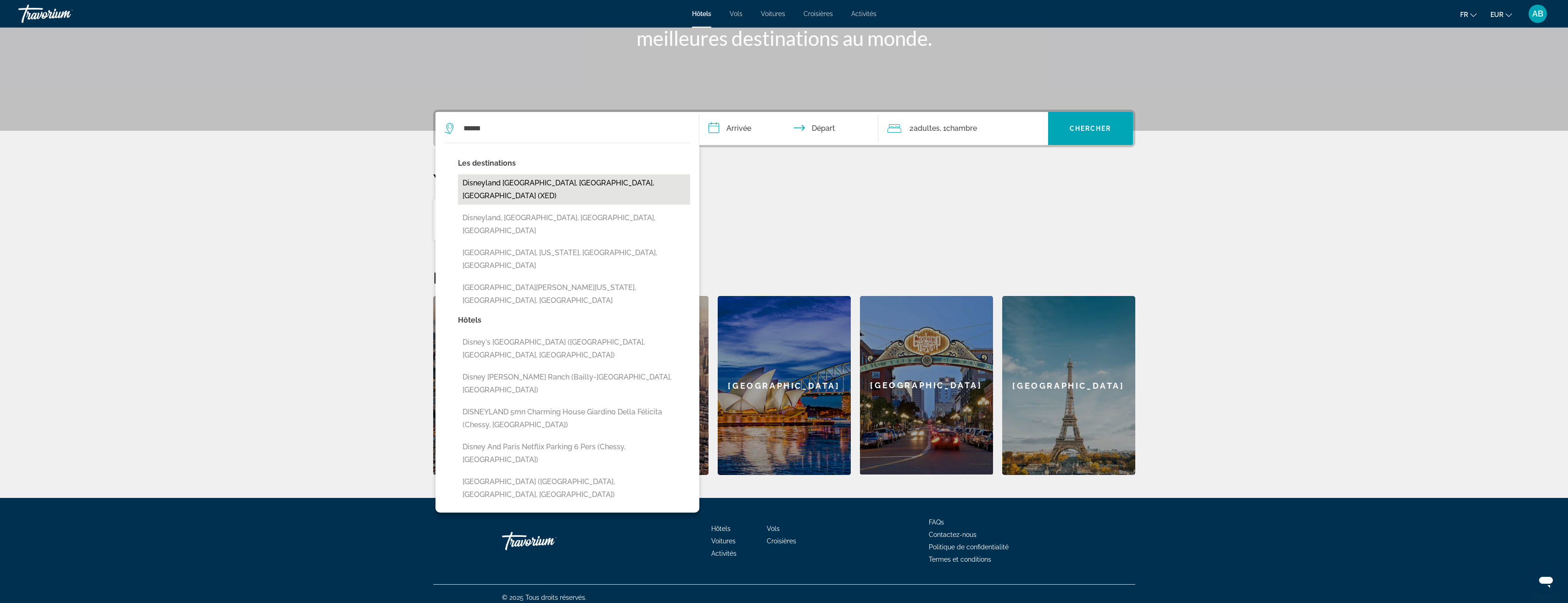
click at [507, 185] on button "Disneyland [GEOGRAPHIC_DATA], [GEOGRAPHIC_DATA], [GEOGRAPHIC_DATA] (XED)" at bounding box center [574, 190] width 232 height 31
type input "**********"
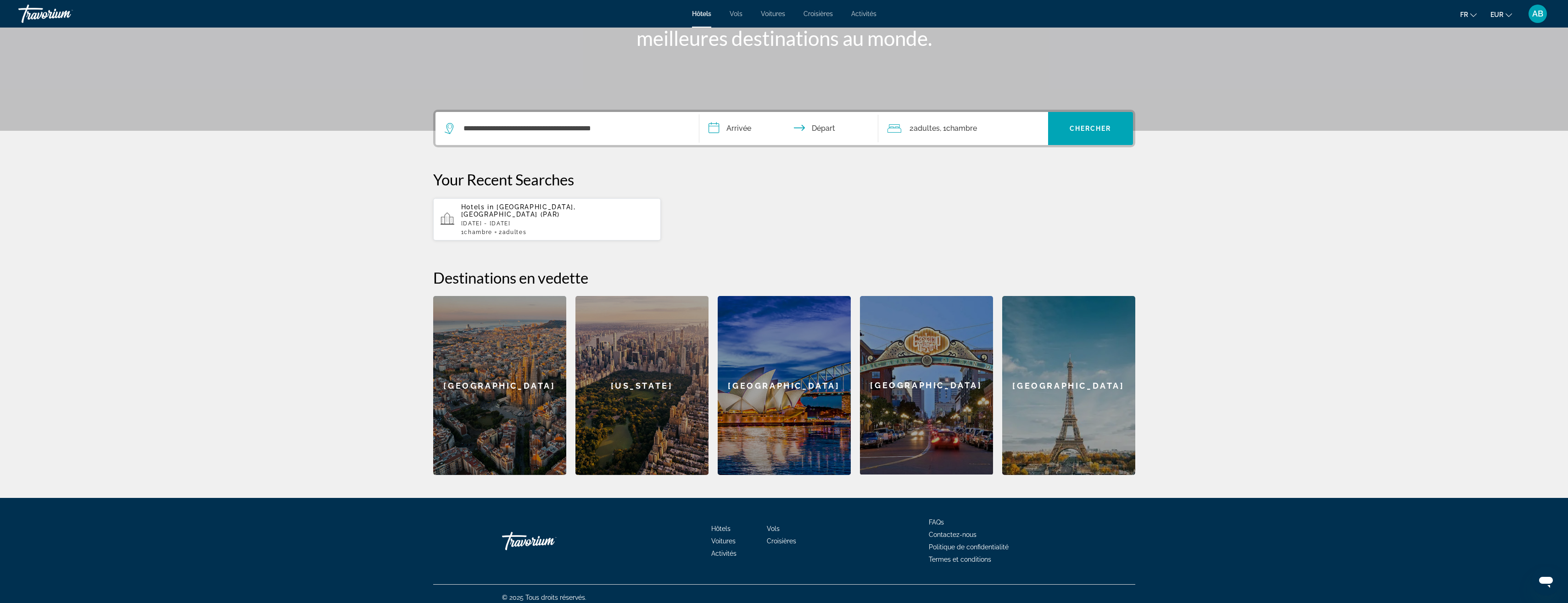
click at [733, 130] on input "**********" at bounding box center [790, 130] width 183 height 36
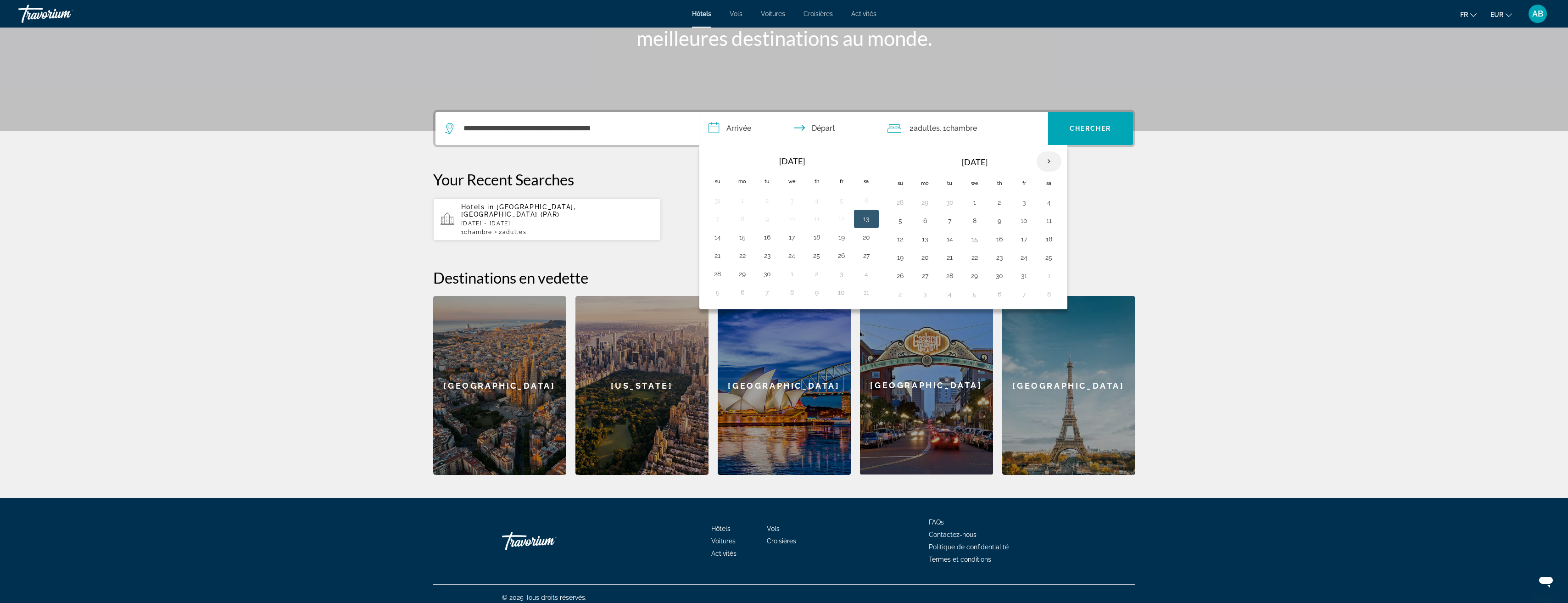
click at [1051, 157] on th "Next month" at bounding box center [1049, 161] width 25 height 20
click at [924, 275] on button "29" at bounding box center [925, 276] width 15 height 13
click at [978, 275] on button "31" at bounding box center [974, 276] width 15 height 13
type input "**********"
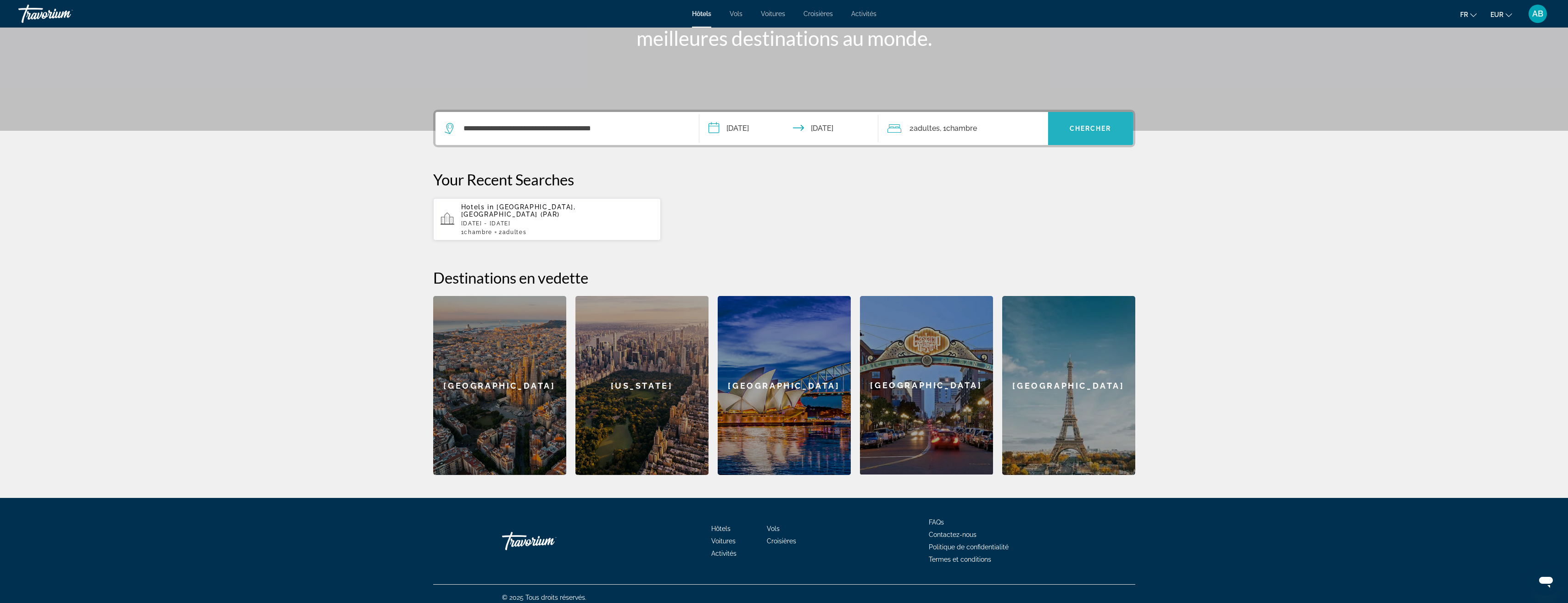
click at [1065, 129] on span "Search widget" at bounding box center [1090, 128] width 85 height 22
